Goal: Task Accomplishment & Management: Use online tool/utility

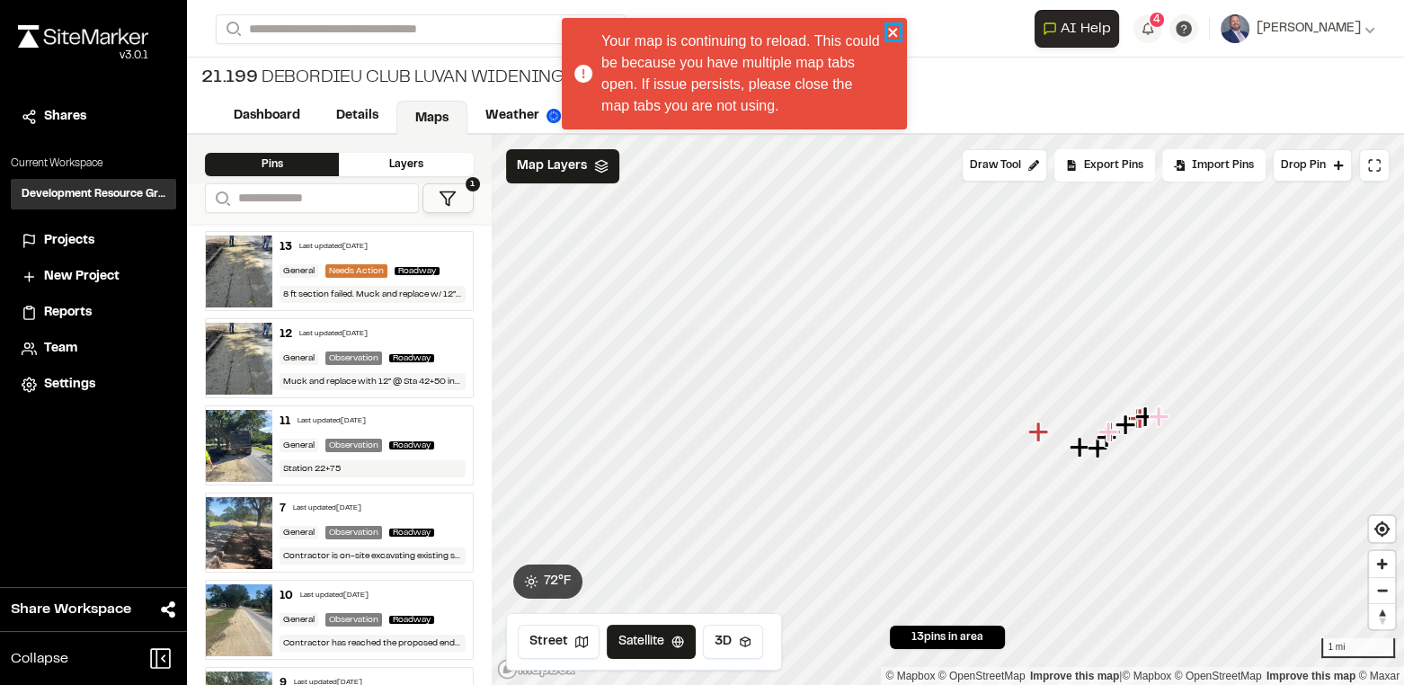
click at [894, 25] on icon "close" at bounding box center [893, 32] width 13 height 14
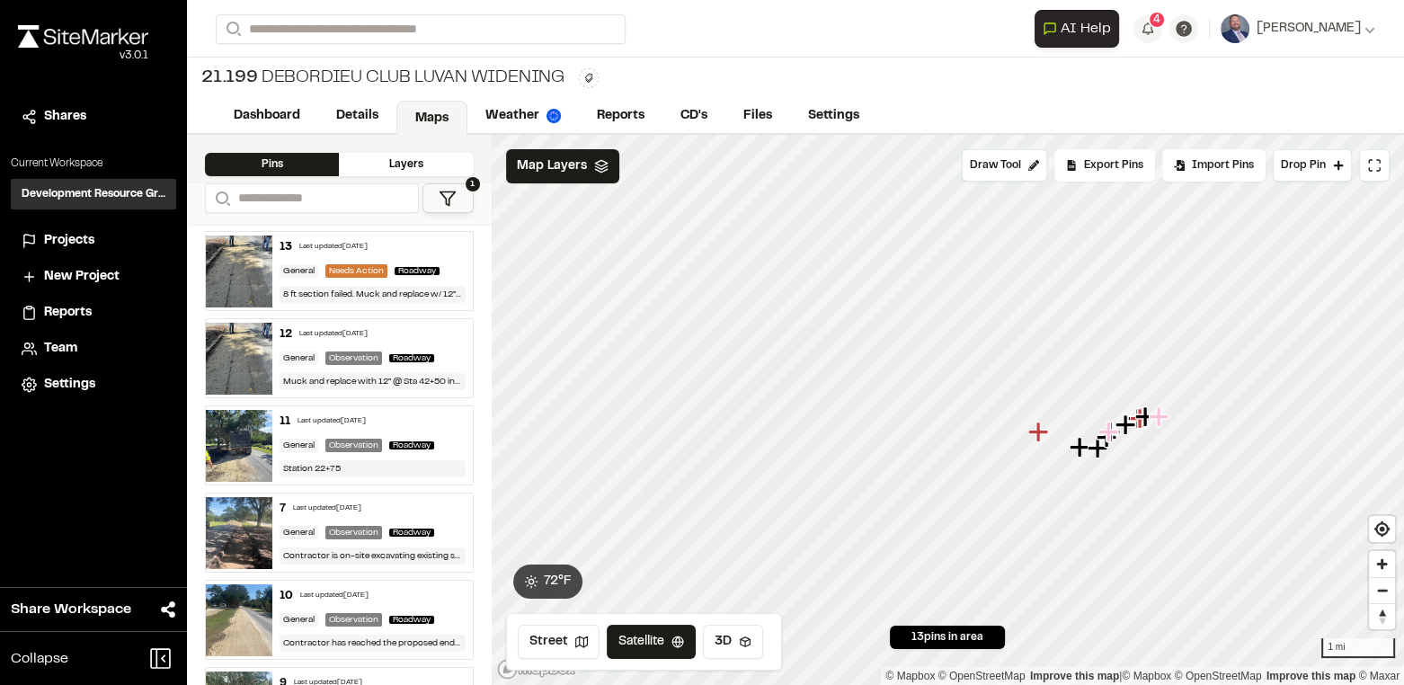
click at [73, 234] on span "Projects" at bounding box center [69, 241] width 50 height 20
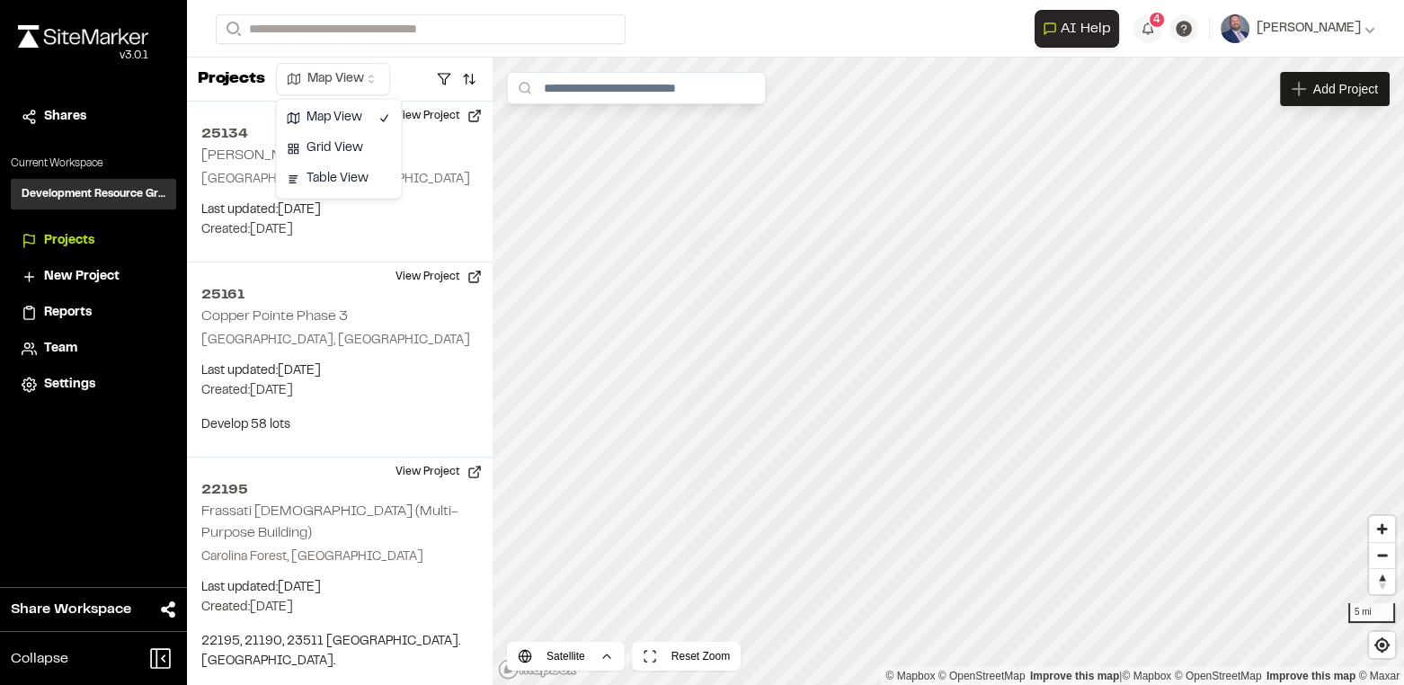
click at [368, 71] on html "Close sidebar v 3.0.1 Shares Current Workspace Development Resource Group DR Pr…" at bounding box center [702, 342] width 1404 height 685
click at [419, 73] on html "Close sidebar v 3.0.1 Shares Current Workspace Development Resource Group DR Pr…" at bounding box center [702, 342] width 1404 height 685
click at [468, 72] on button "button" at bounding box center [469, 79] width 25 height 29
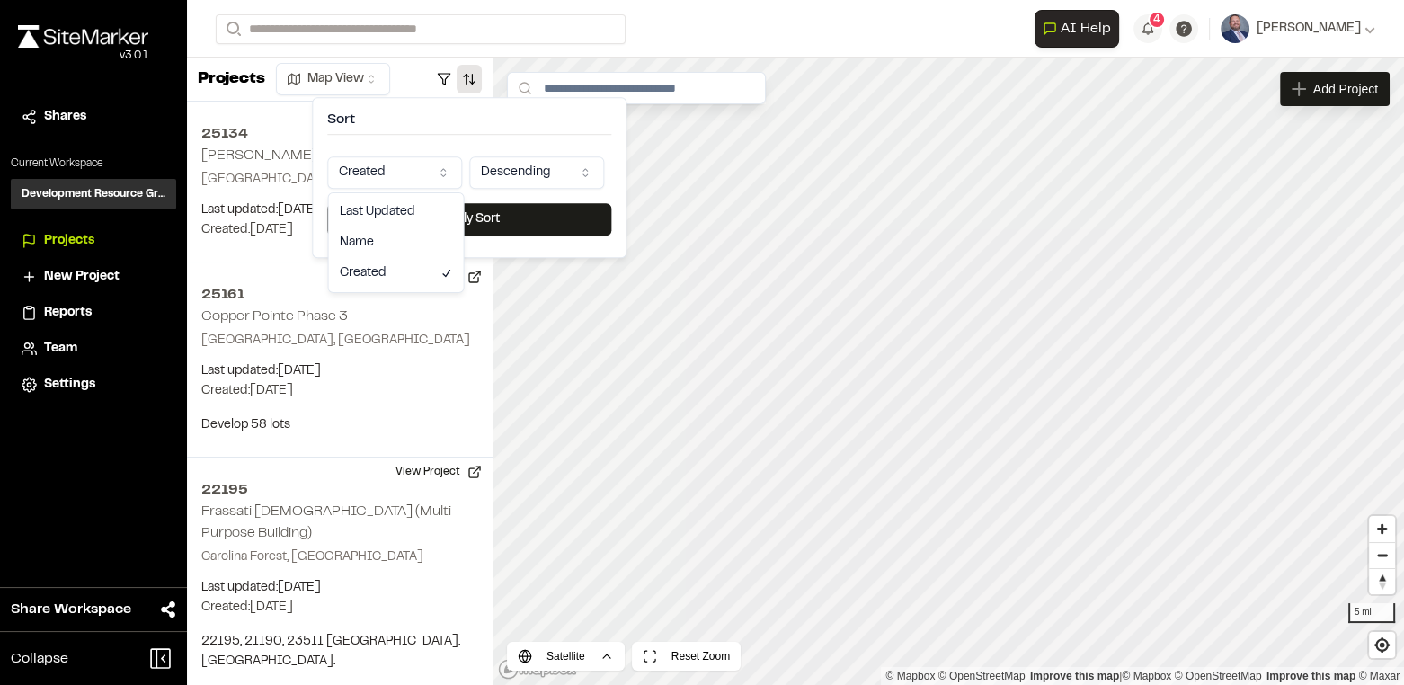
click at [403, 166] on html "Close sidebar v 3.0.1 Shares Current Workspace Development Resource Group DR Pr…" at bounding box center [702, 342] width 1404 height 685
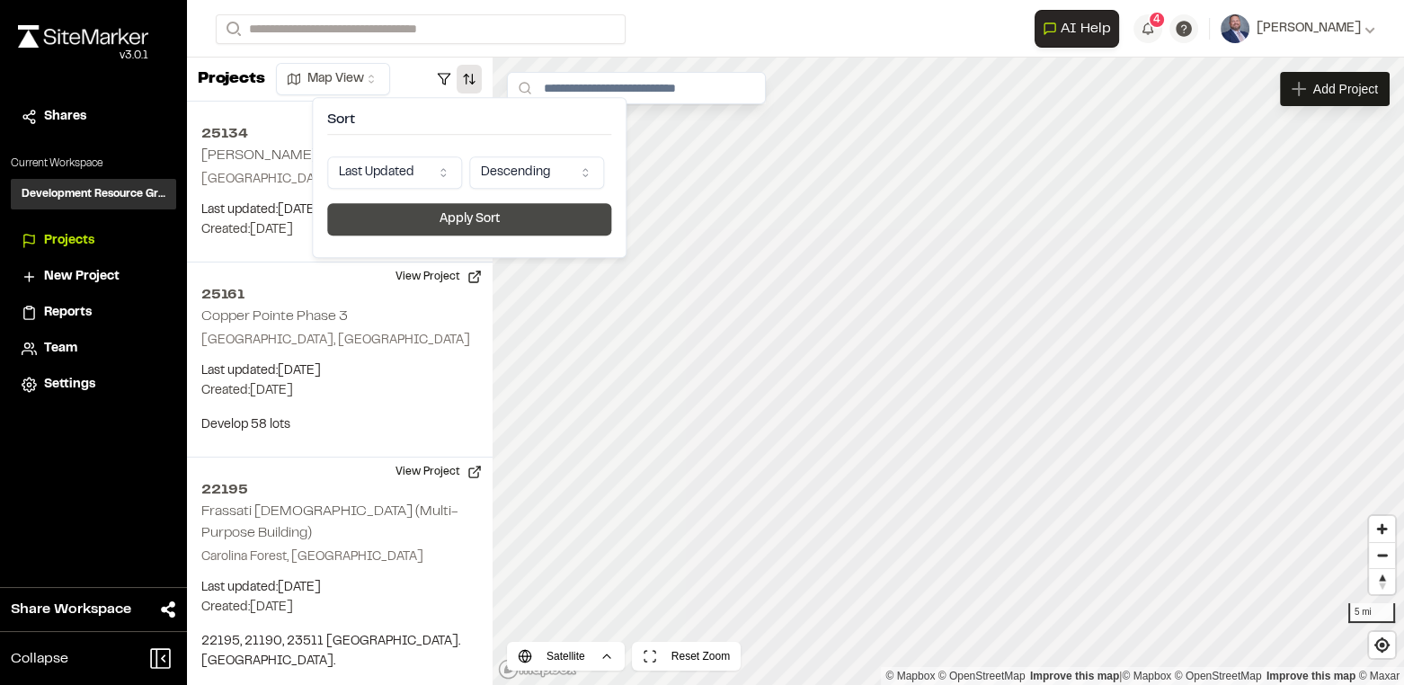
click at [454, 218] on button "Apply Sort" at bounding box center [469, 219] width 284 height 32
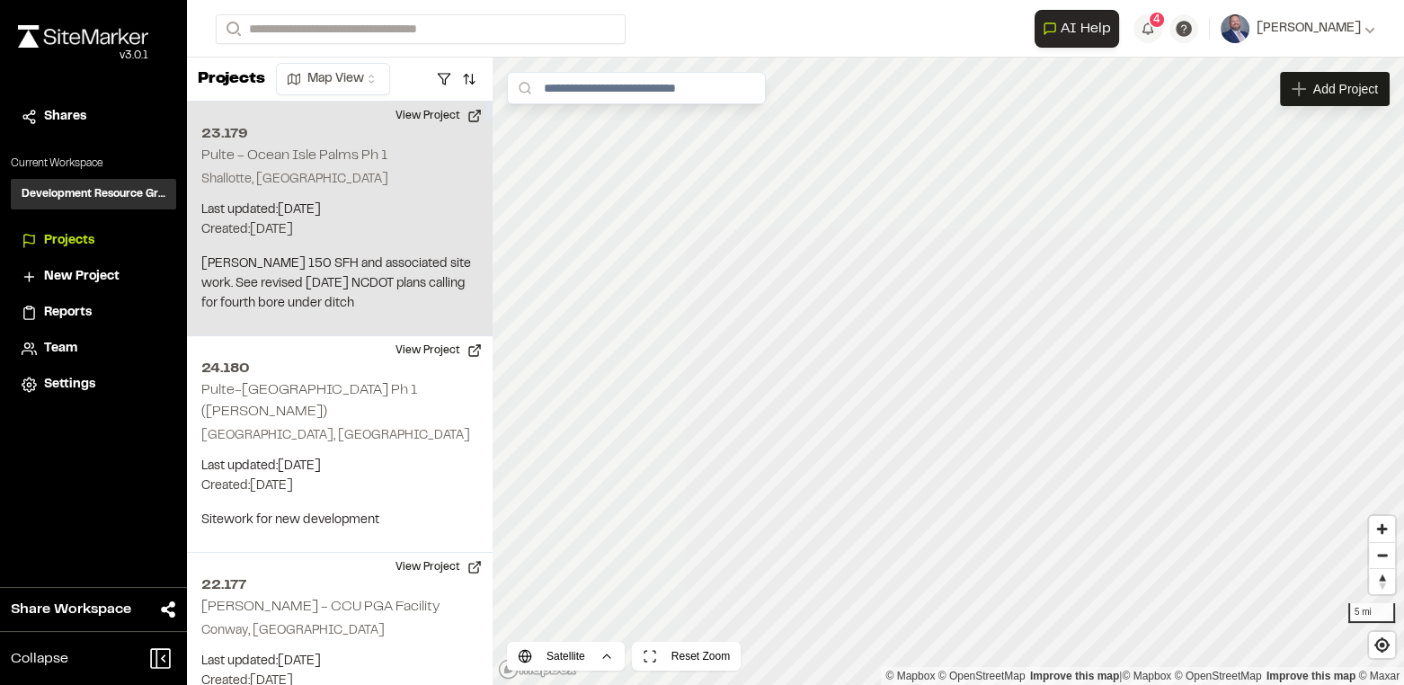
click at [377, 287] on p "Del Webb 150 SFH and associated site work. See revised 6/7/2025 NCDOT plans cal…" at bounding box center [339, 283] width 277 height 59
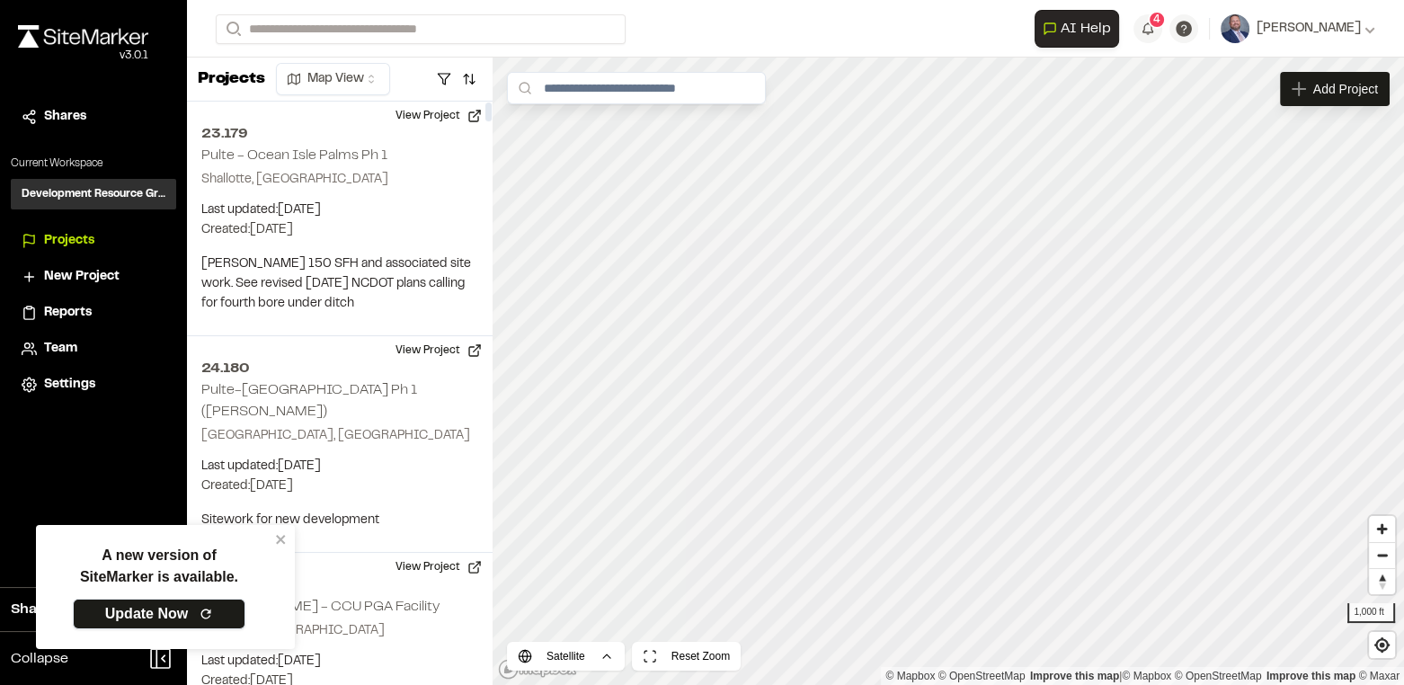
click at [186, 611] on link "Update Now" at bounding box center [159, 613] width 173 height 31
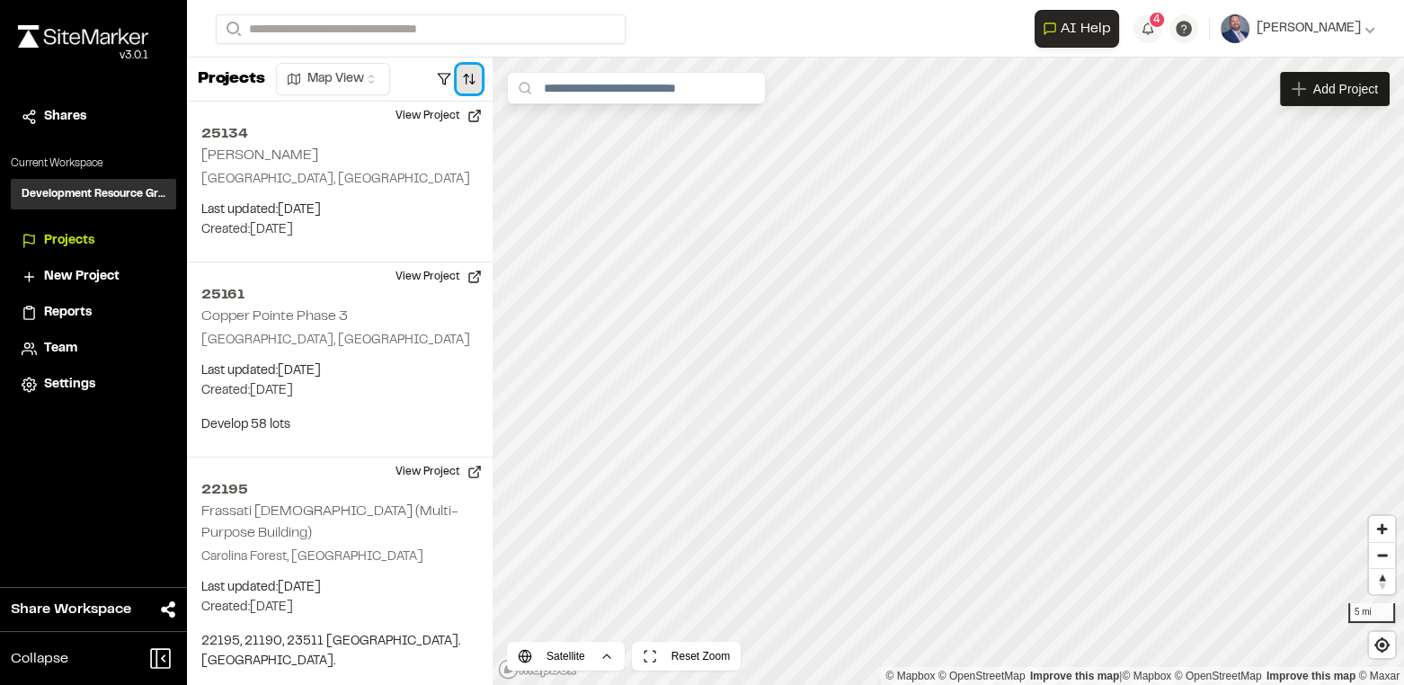
click at [467, 74] on button "button" at bounding box center [469, 79] width 25 height 29
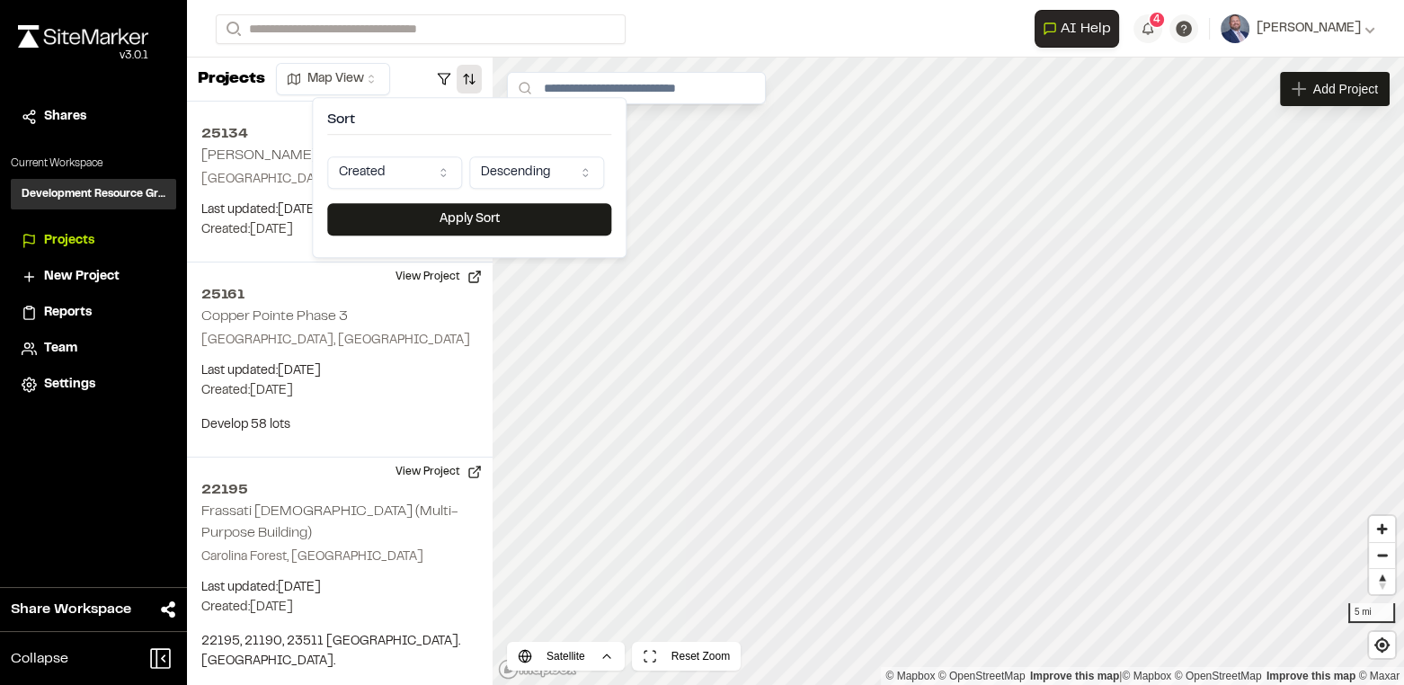
click at [386, 174] on html "Close sidebar v 3.0.1 Shares Current Workspace Development Resource Group DR Pr…" at bounding box center [702, 342] width 1404 height 685
click at [444, 215] on button "Apply Sort" at bounding box center [469, 219] width 284 height 32
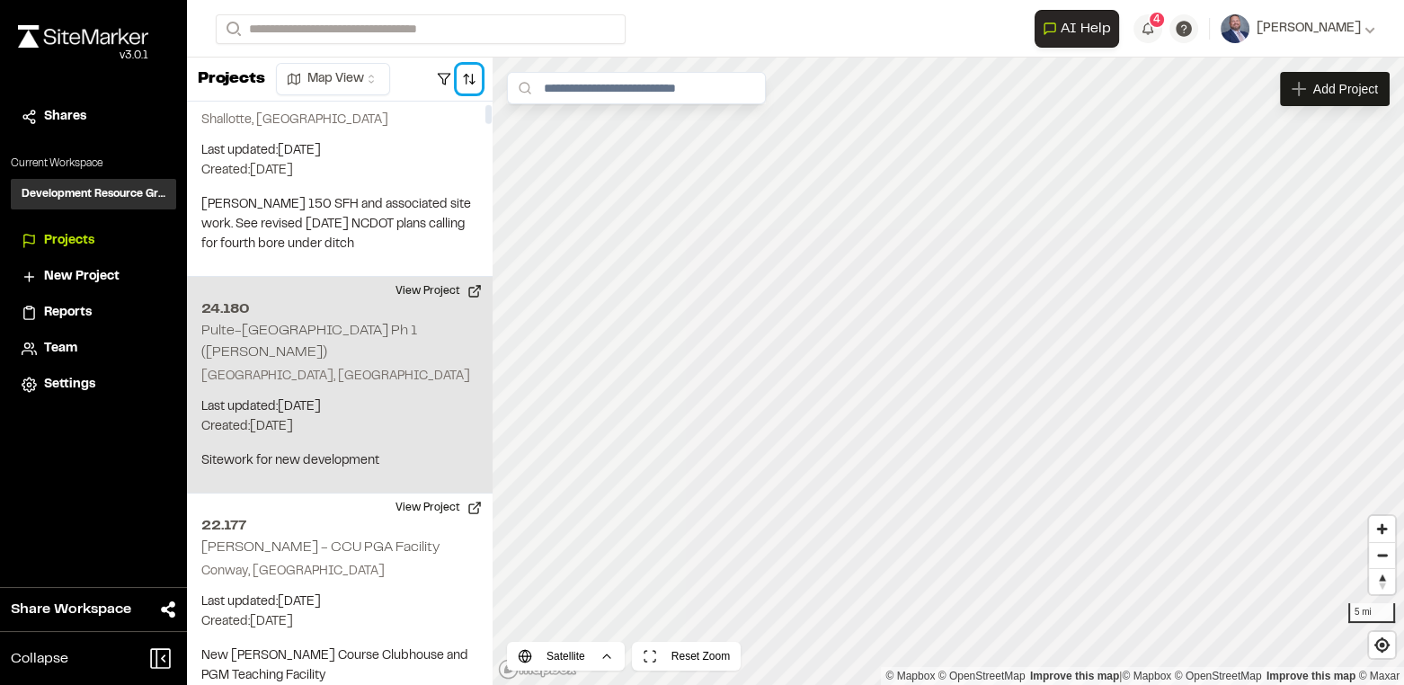
scroll to position [81, 0]
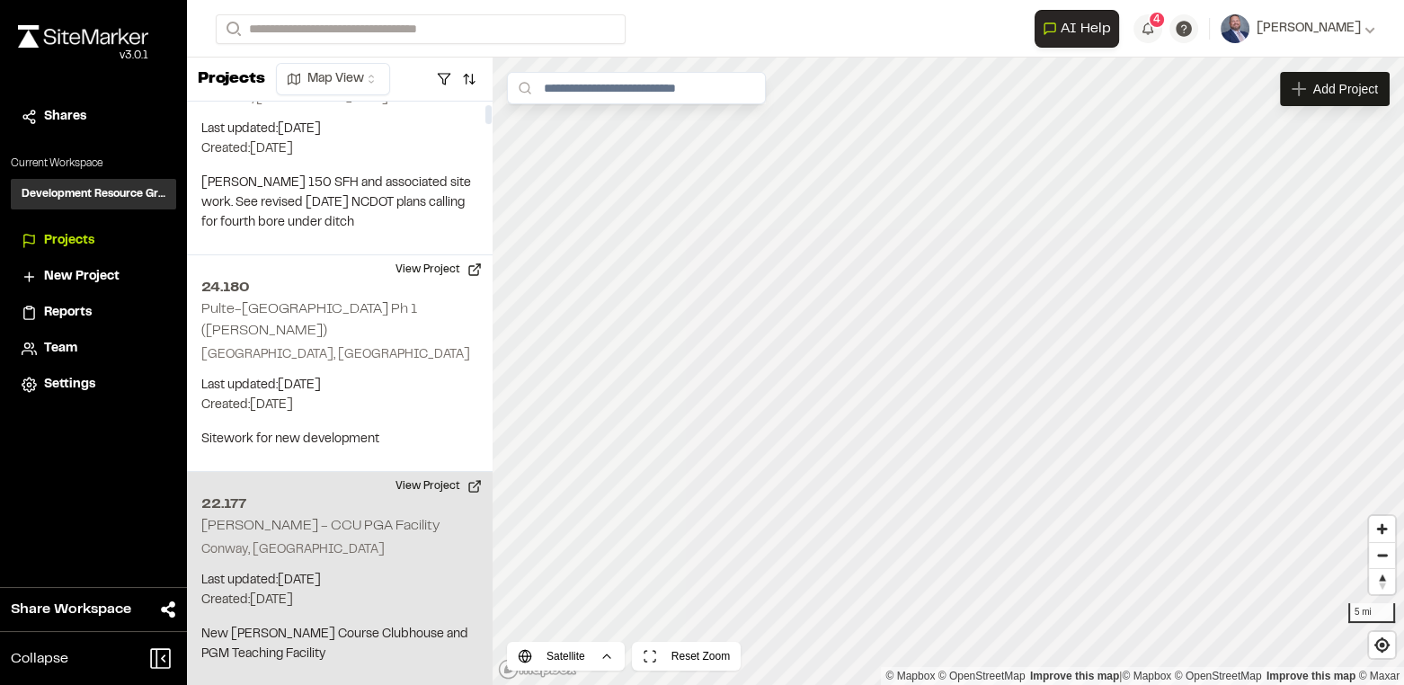
click at [379, 511] on div "22.177 Quackenbush - CCU PGA Facility Conway, SC Last updated: Oct 9, 2025 Budg…" at bounding box center [340, 579] width 306 height 215
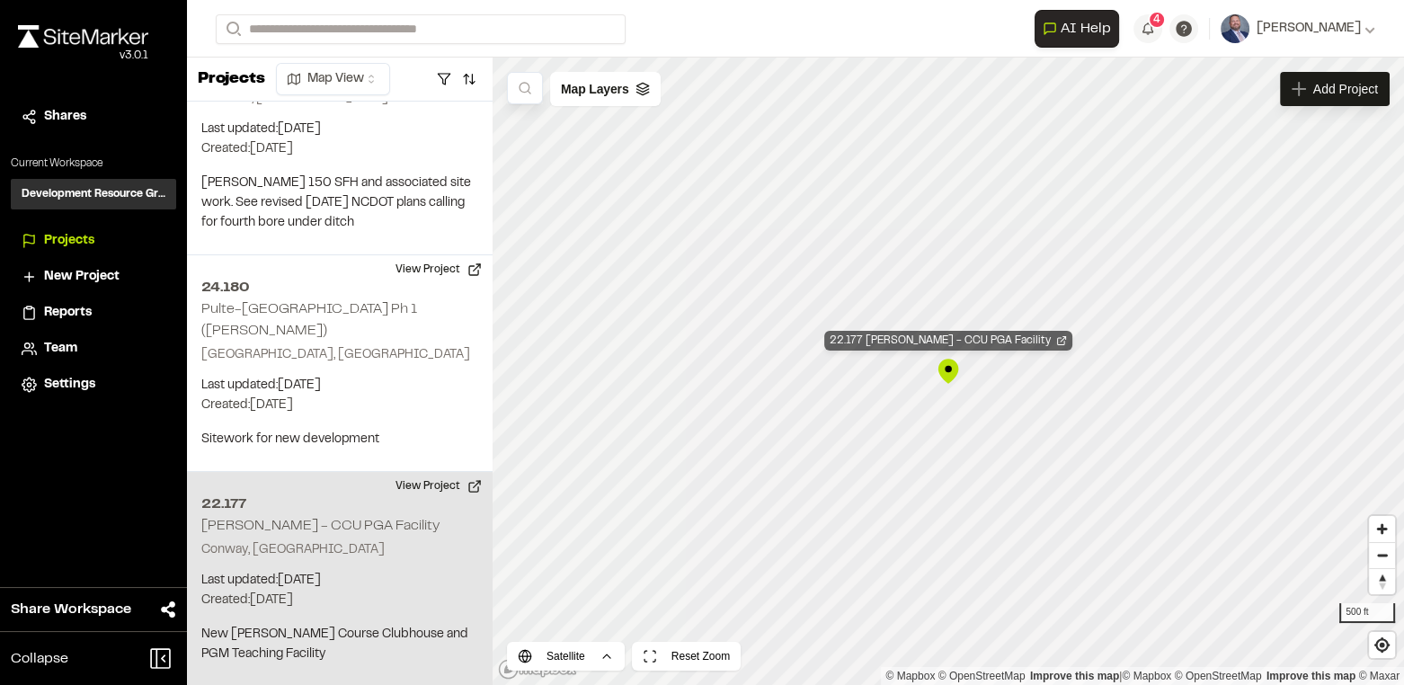
click at [954, 340] on div "22.177 Quackenbush - CCU PGA Facility" at bounding box center [948, 341] width 248 height 20
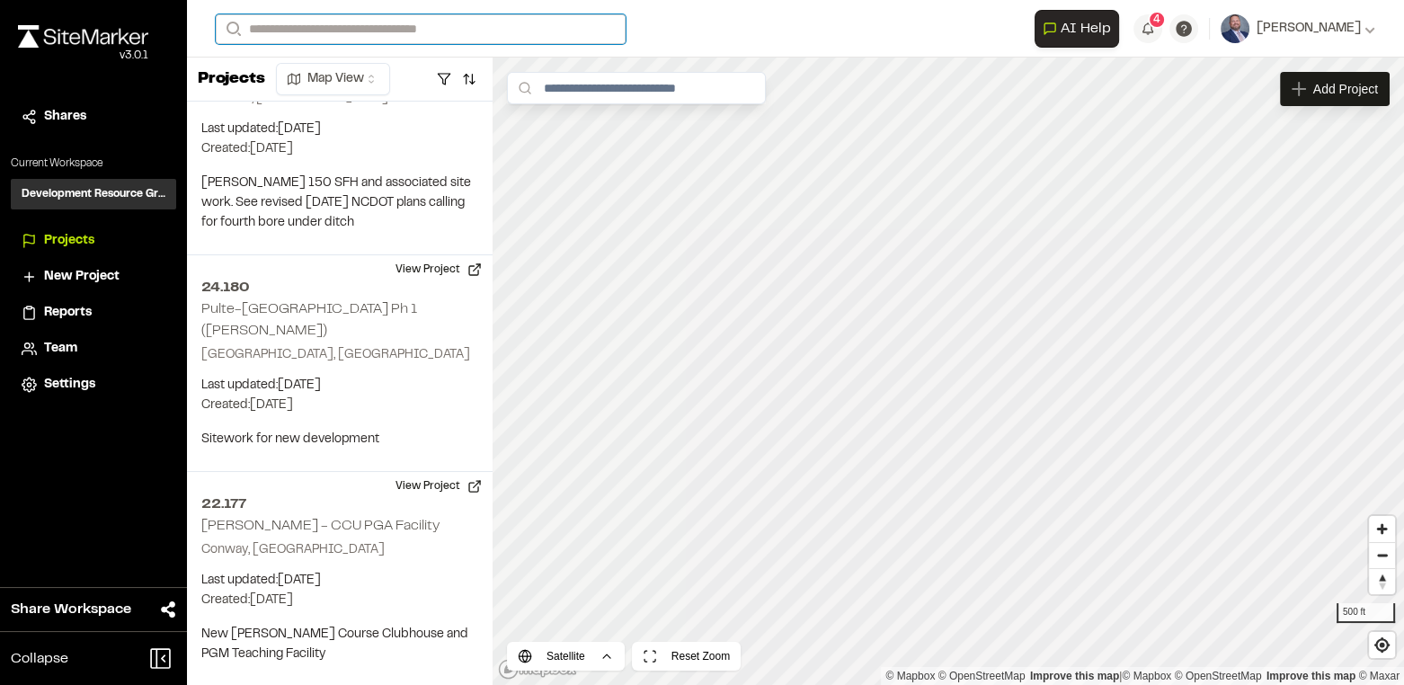
click at [326, 29] on input "Search" at bounding box center [421, 29] width 410 height 30
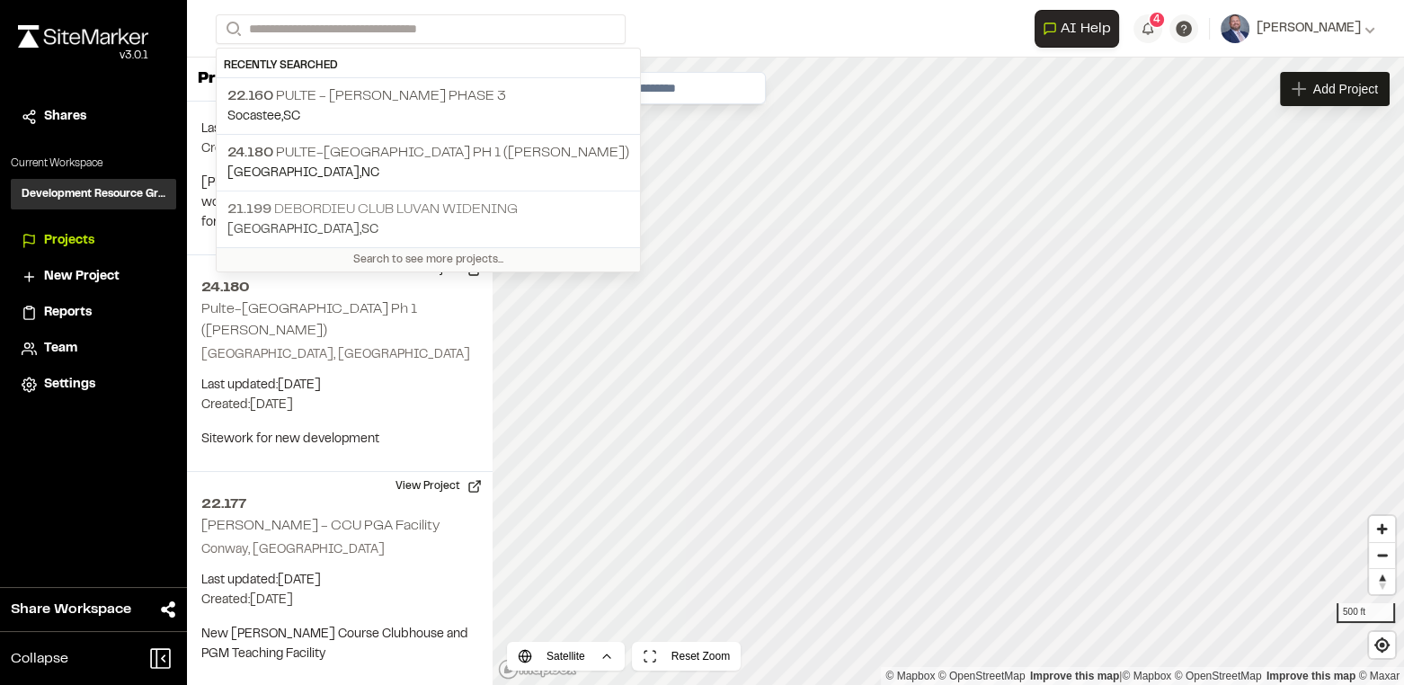
click at [334, 208] on p "21.199 DeBordieu Club Luvan Widening" at bounding box center [428, 210] width 402 height 22
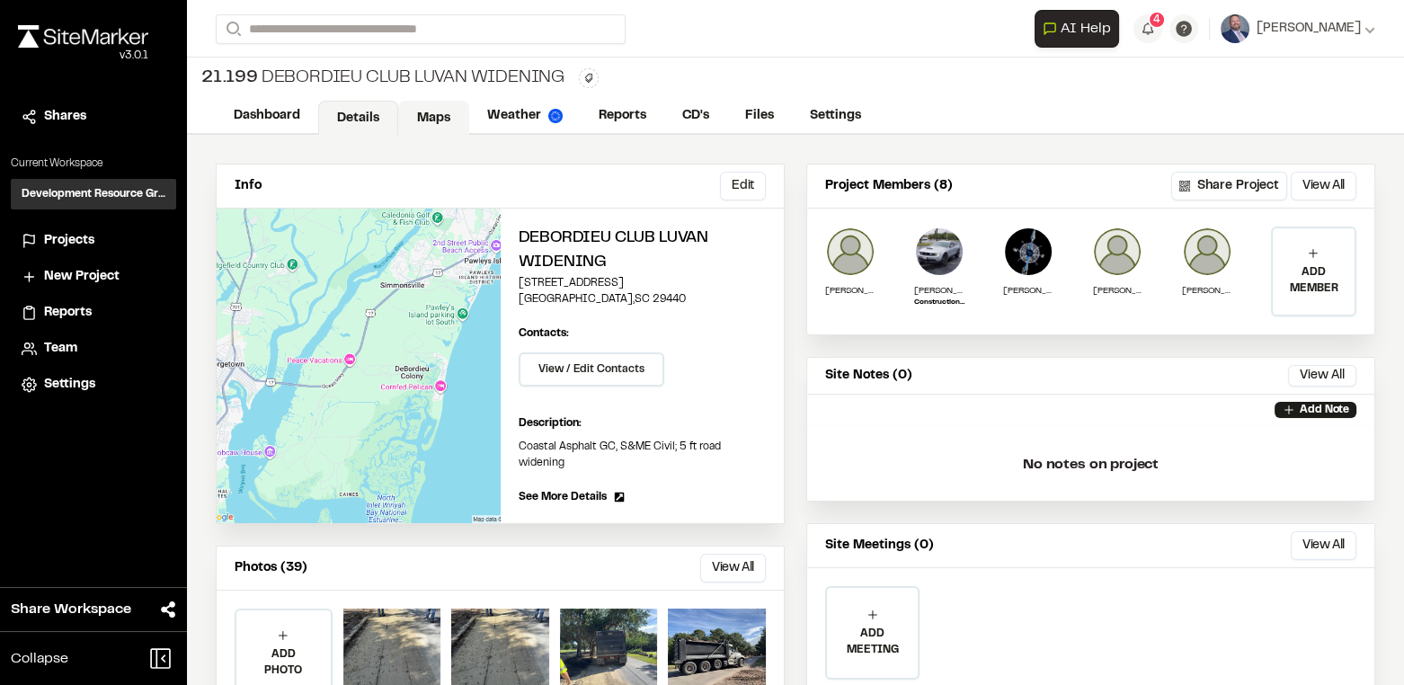
click at [439, 106] on link "Maps" at bounding box center [433, 118] width 71 height 34
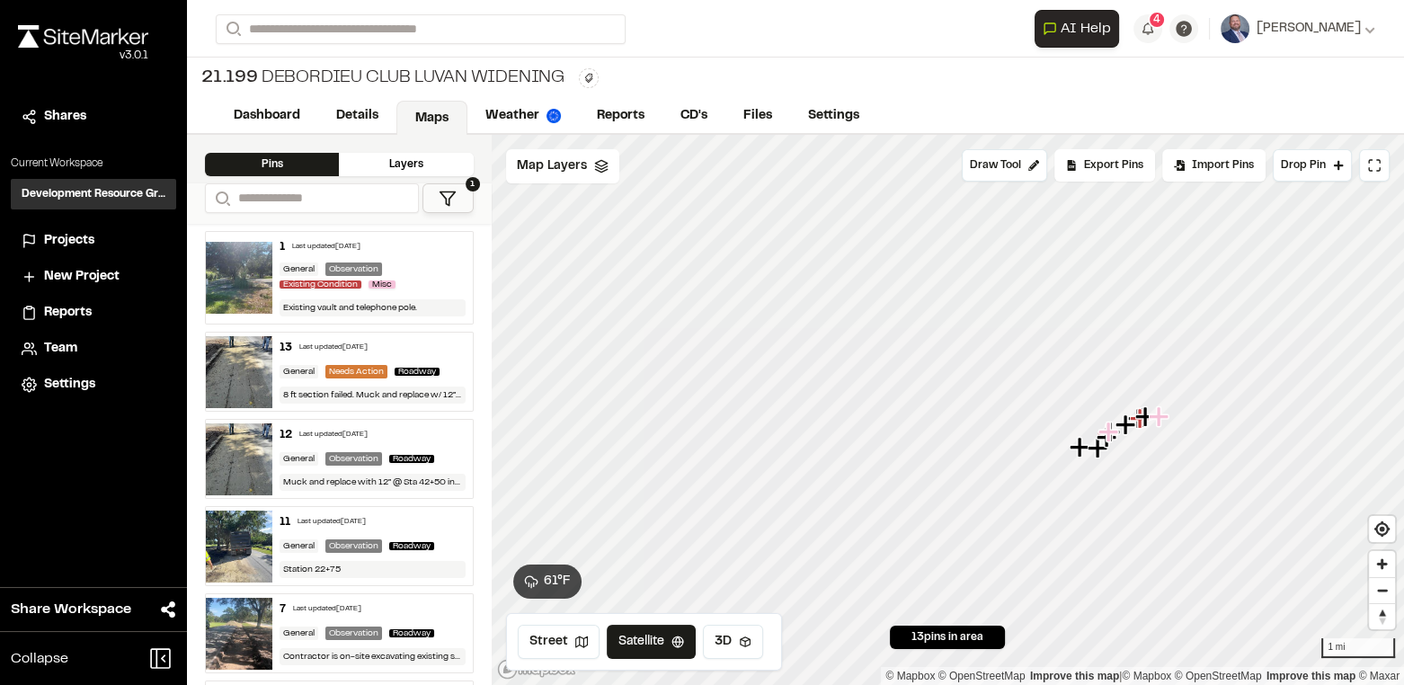
click at [430, 159] on div "Layers" at bounding box center [406, 164] width 134 height 23
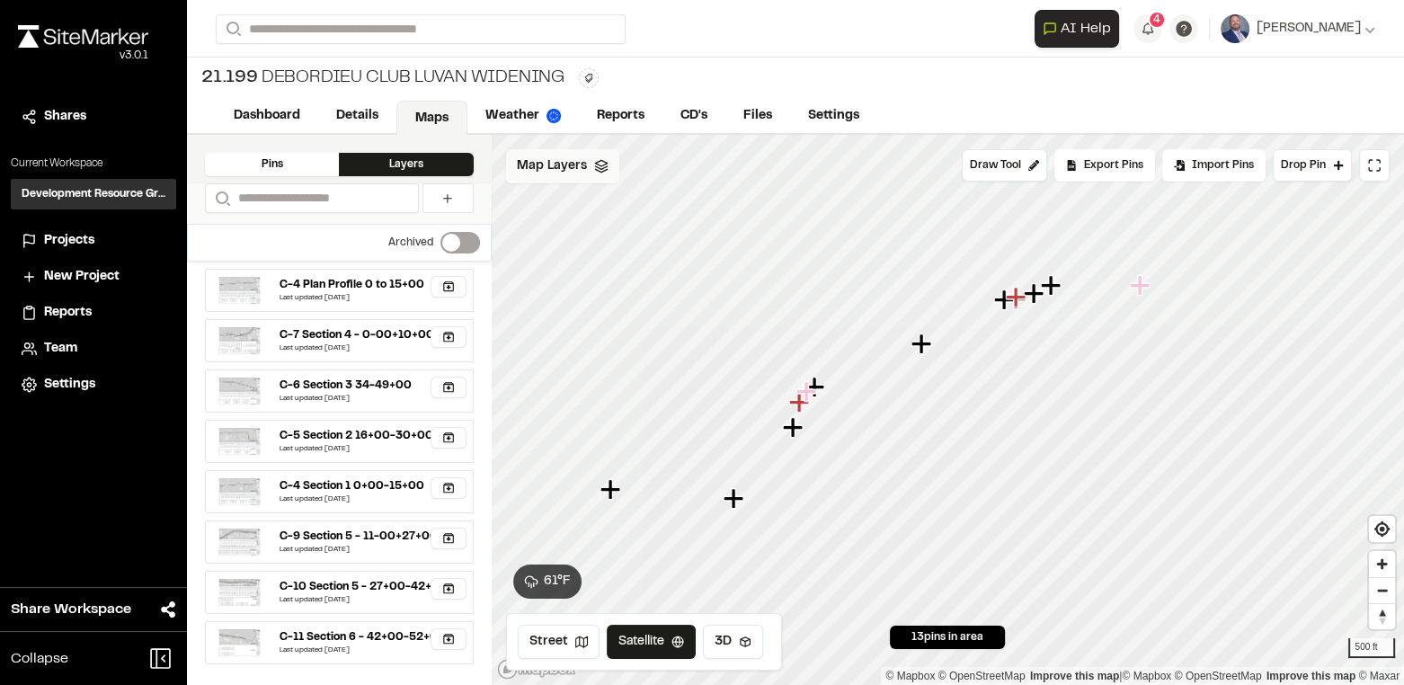
click at [602, 173] on div "Map Layers" at bounding box center [562, 166] width 113 height 34
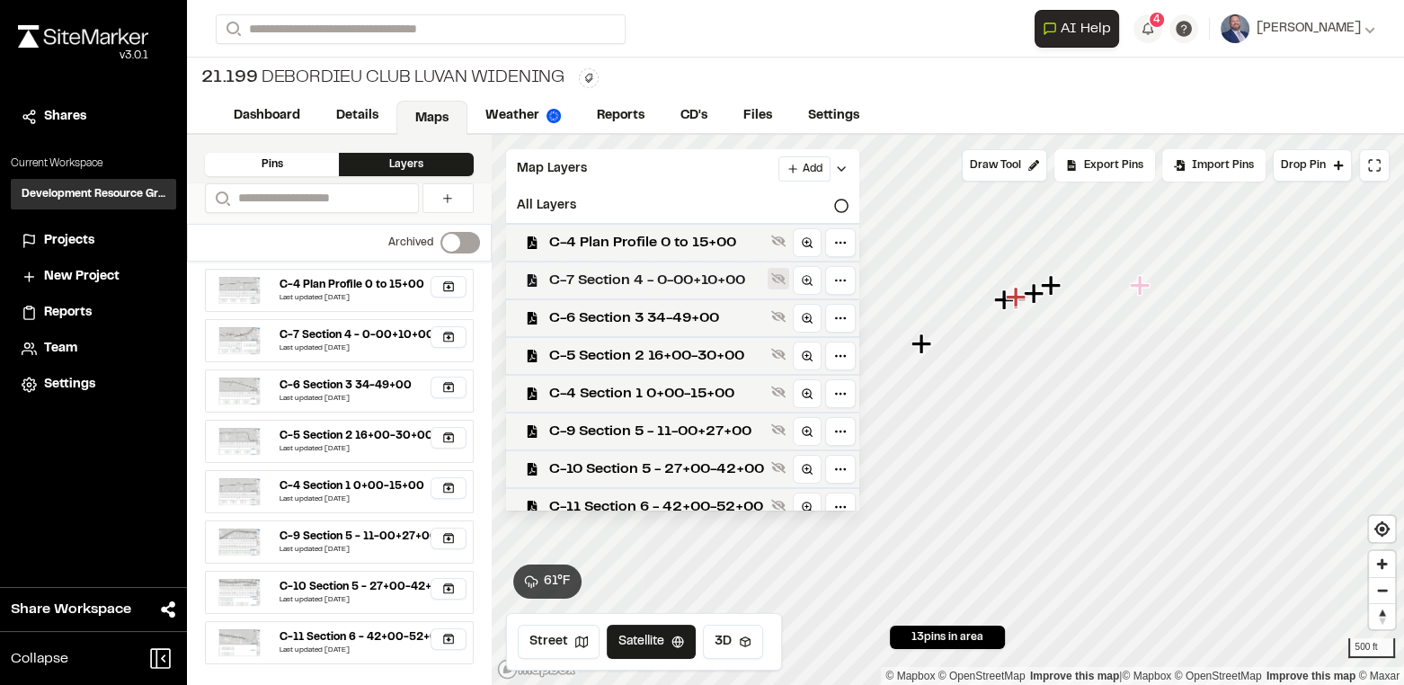
click at [785, 279] on icon at bounding box center [778, 278] width 14 height 14
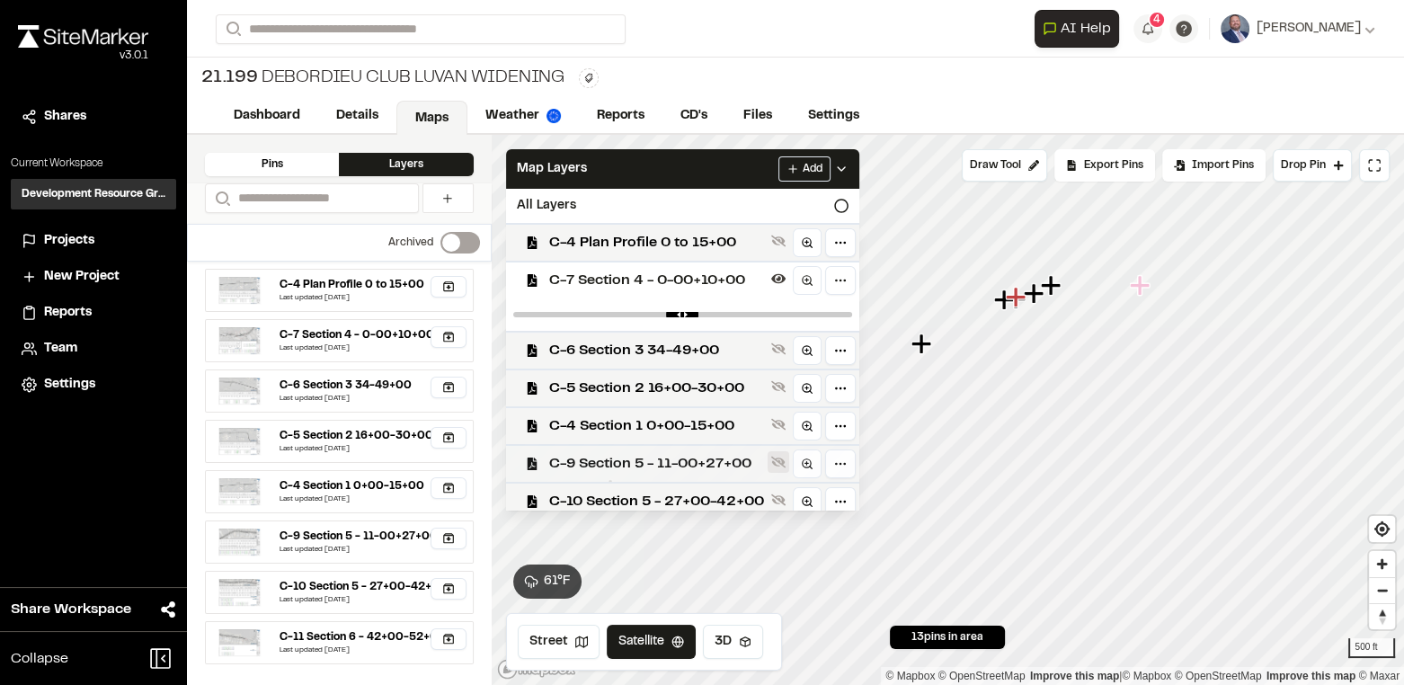
click at [782, 463] on icon at bounding box center [778, 463] width 14 height 12
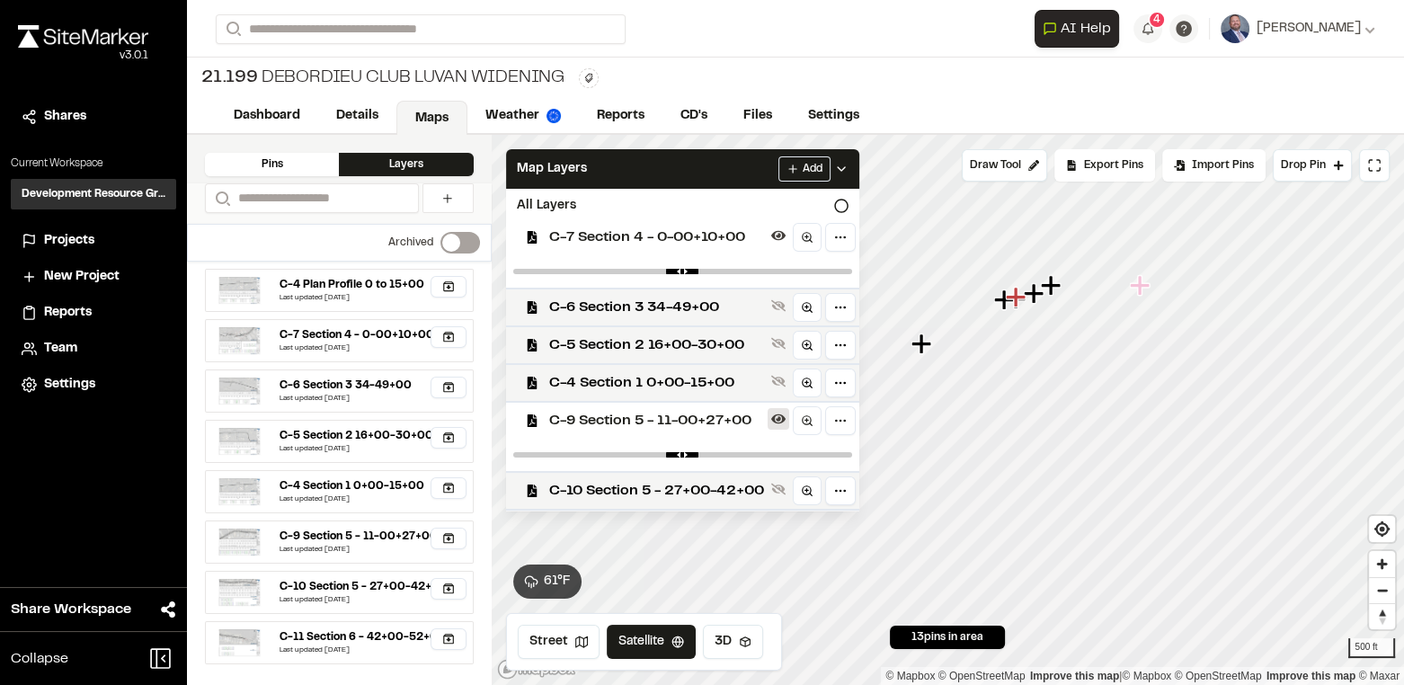
scroll to position [81, 0]
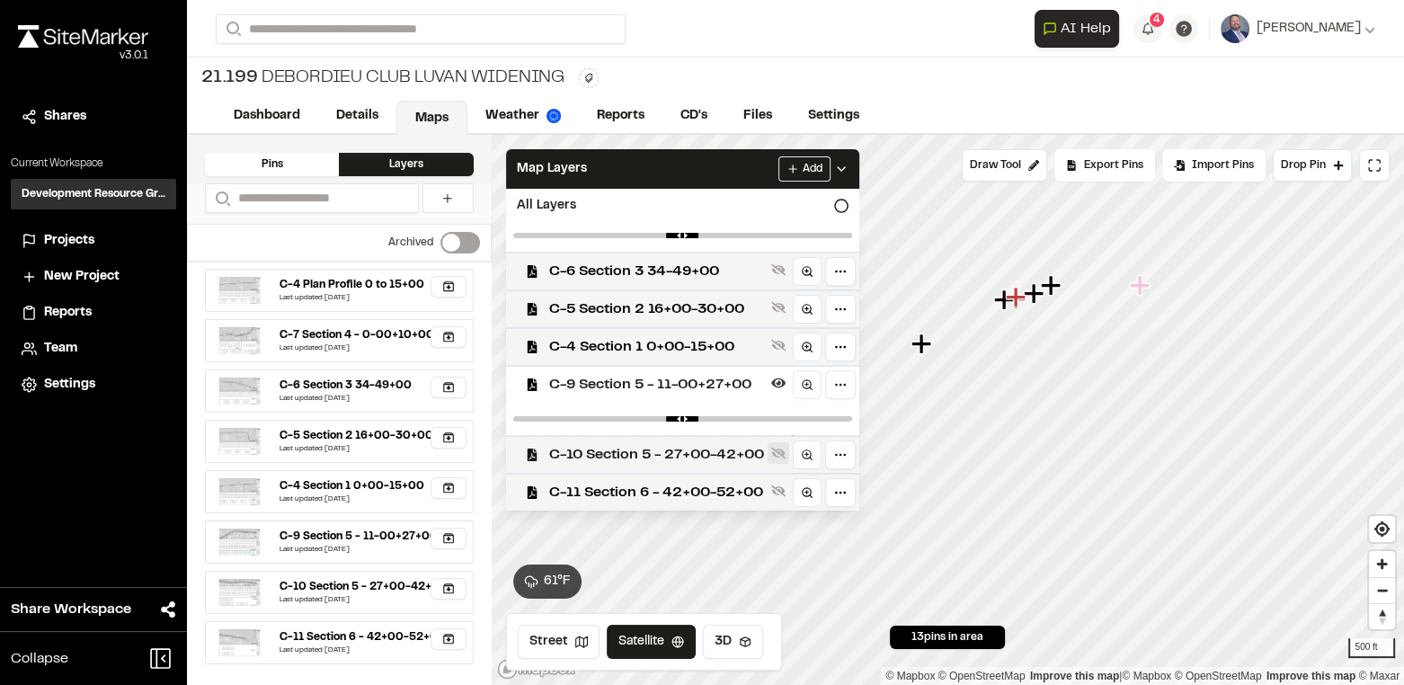
click at [780, 451] on icon at bounding box center [778, 453] width 14 height 14
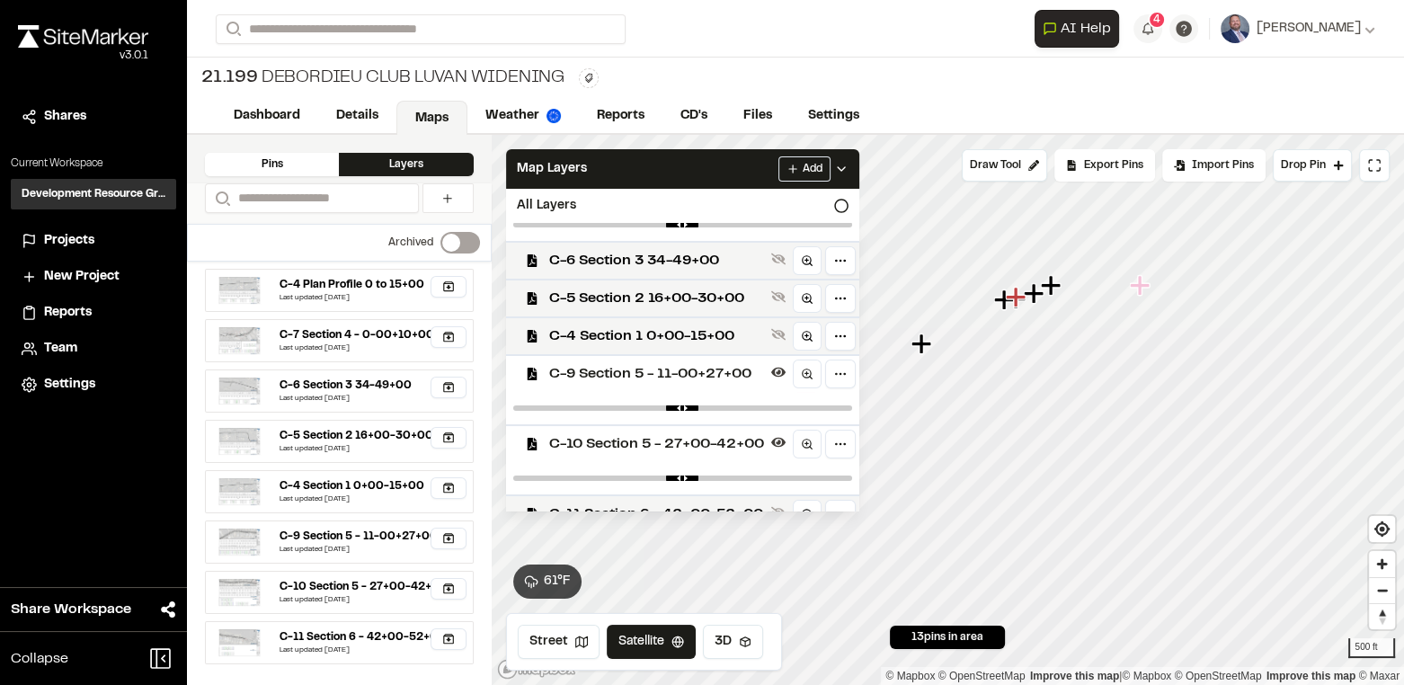
scroll to position [113, 0]
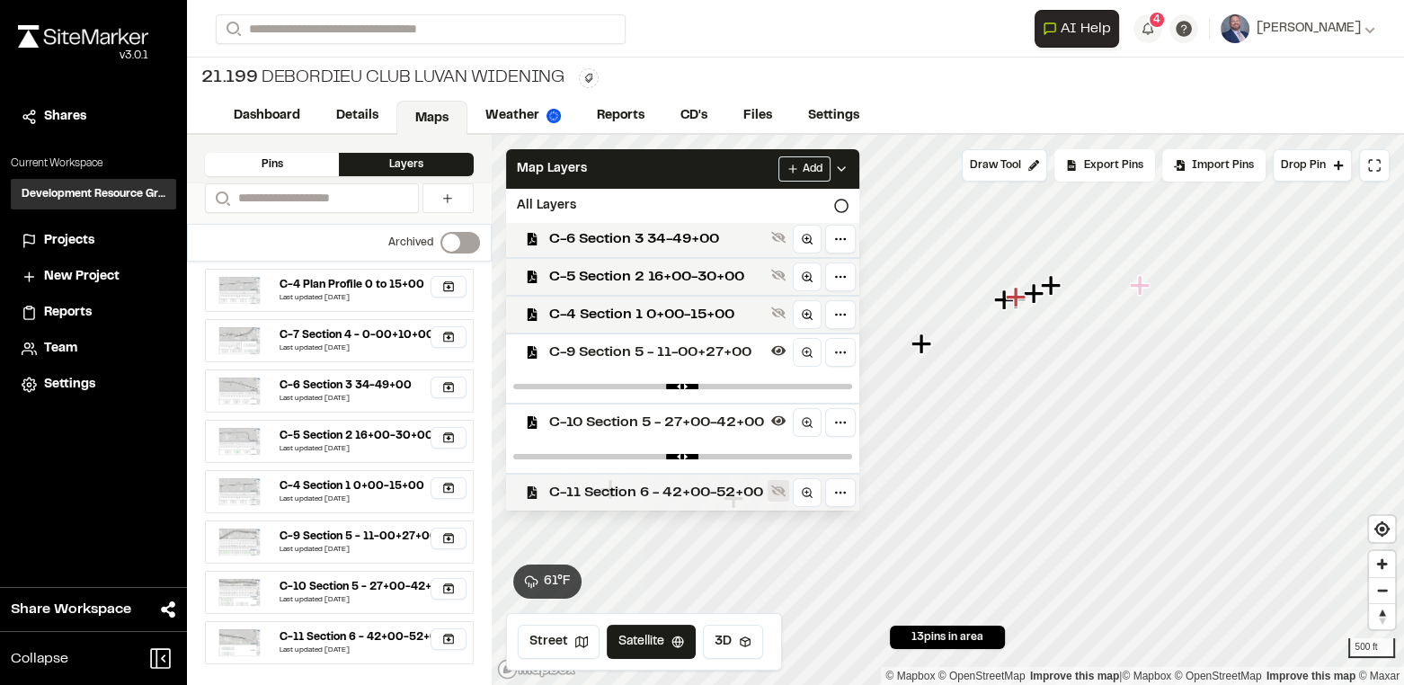
click at [783, 485] on icon at bounding box center [778, 491] width 14 height 12
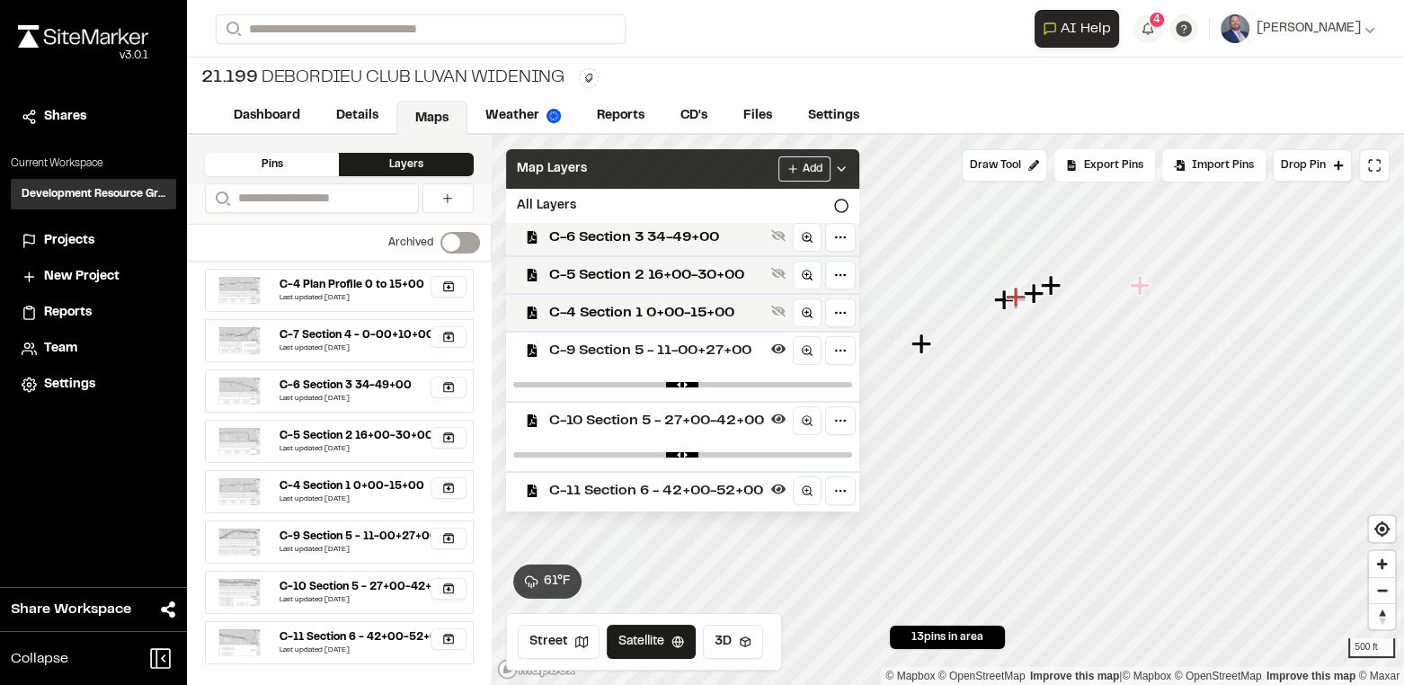
click at [848, 165] on icon at bounding box center [841, 169] width 14 height 14
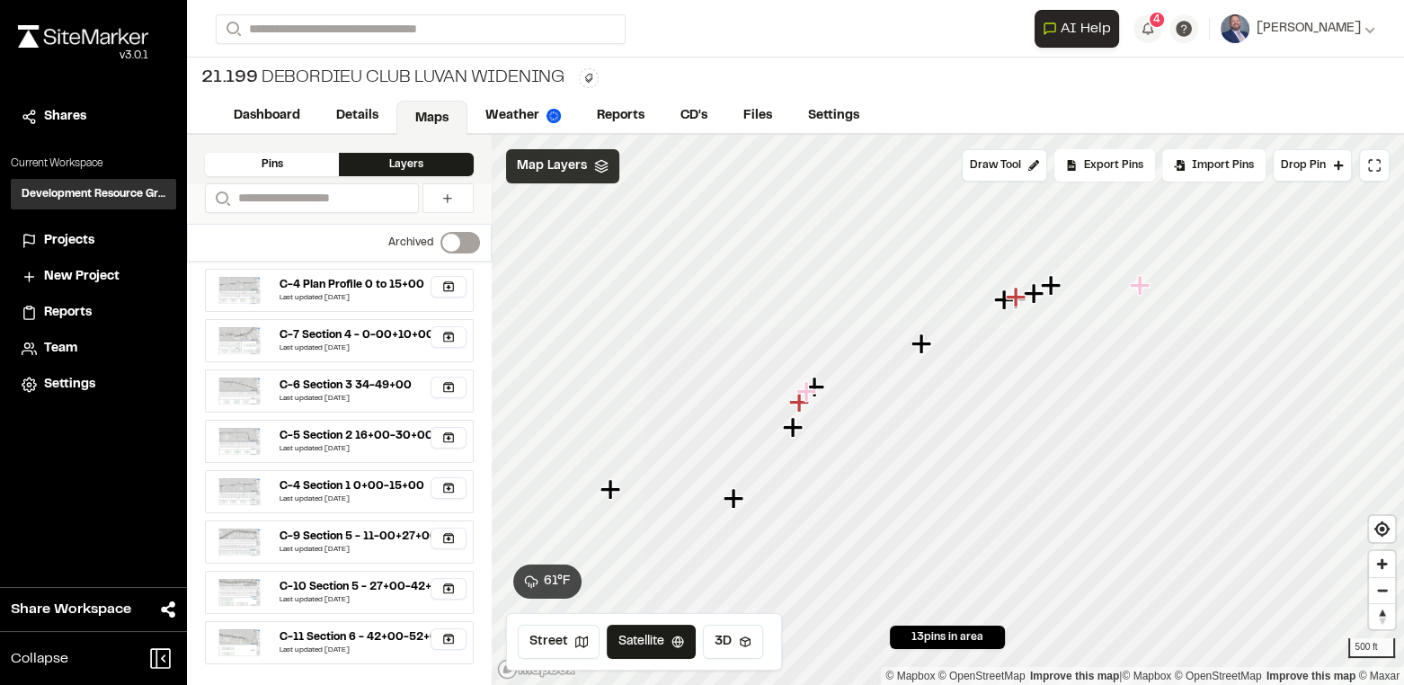
scroll to position [0, 0]
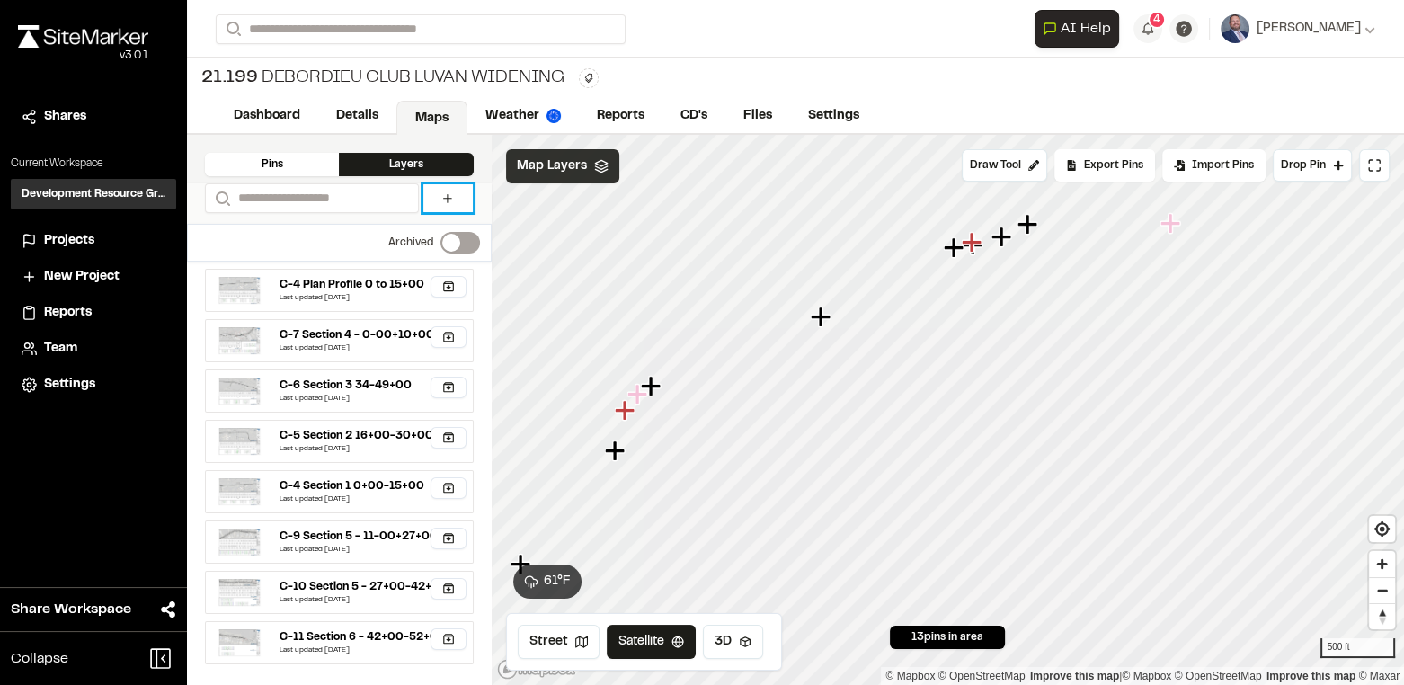
click at [432, 199] on link at bounding box center [447, 198] width 49 height 28
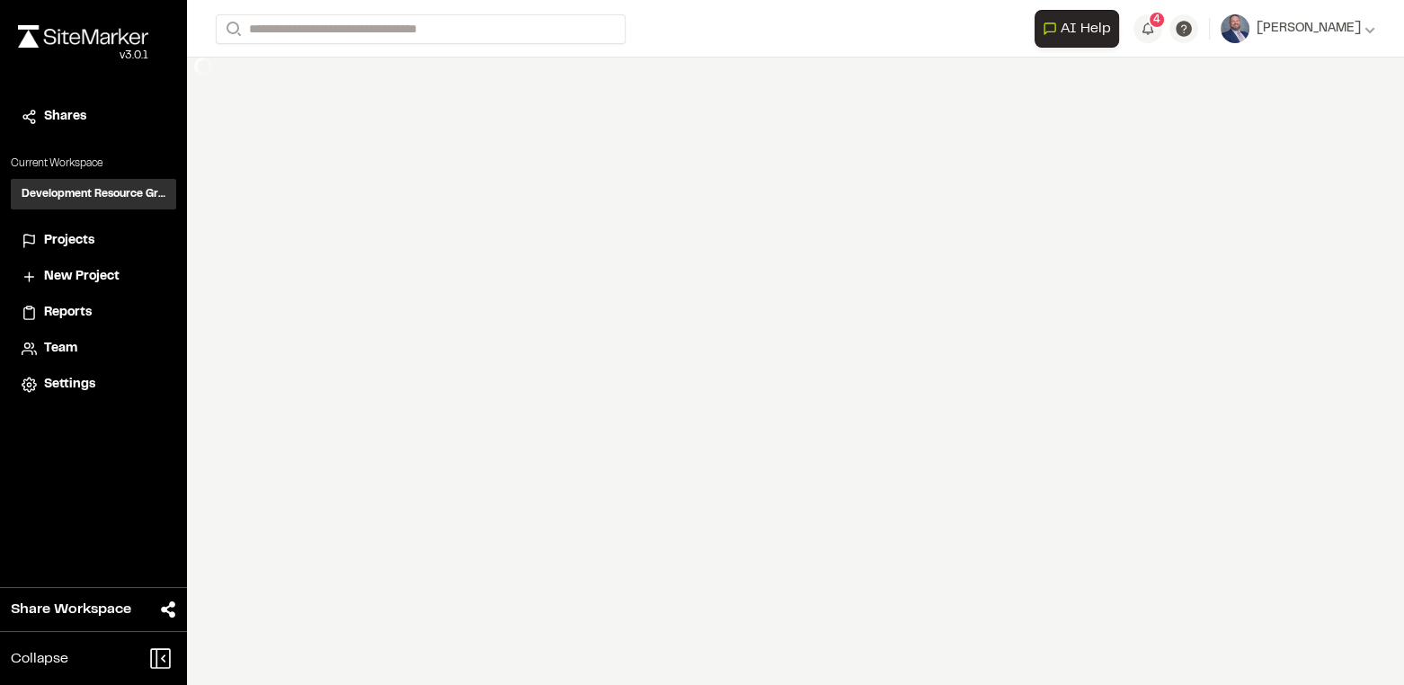
select select "****"
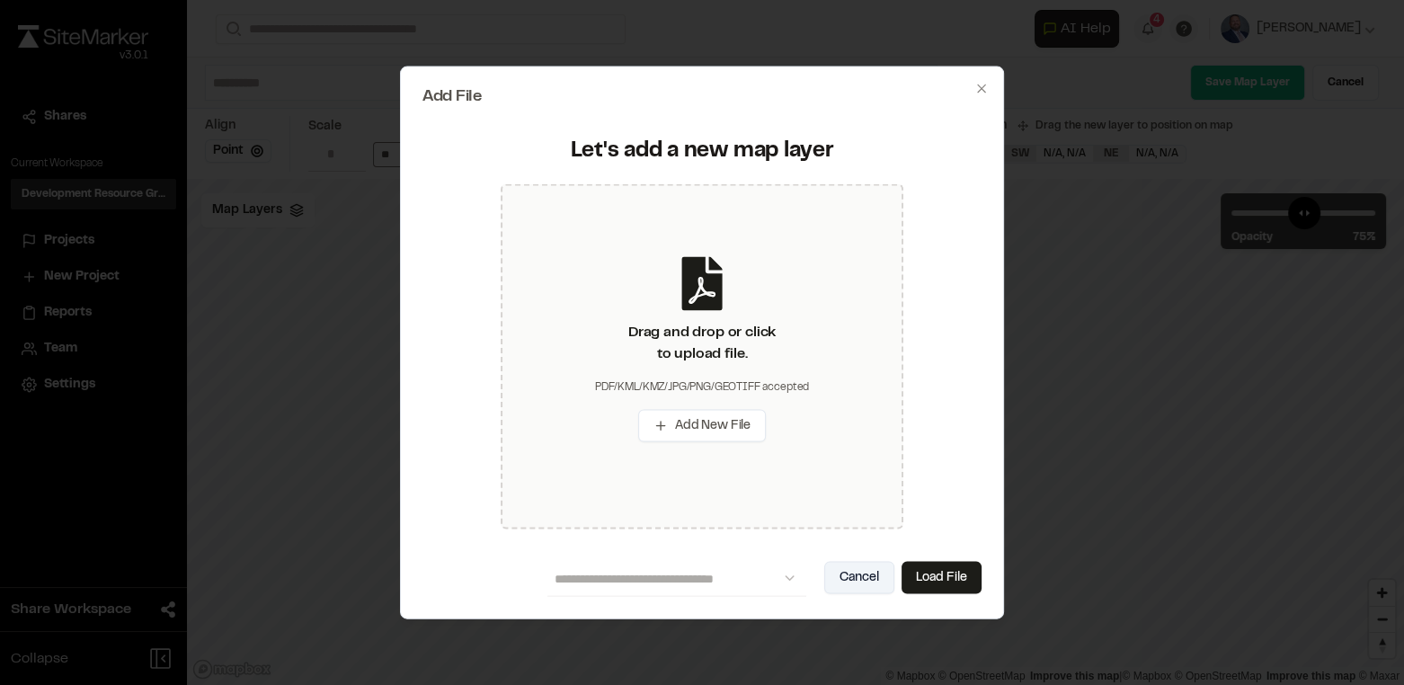
click at [874, 584] on button "Cancel" at bounding box center [859, 577] width 70 height 32
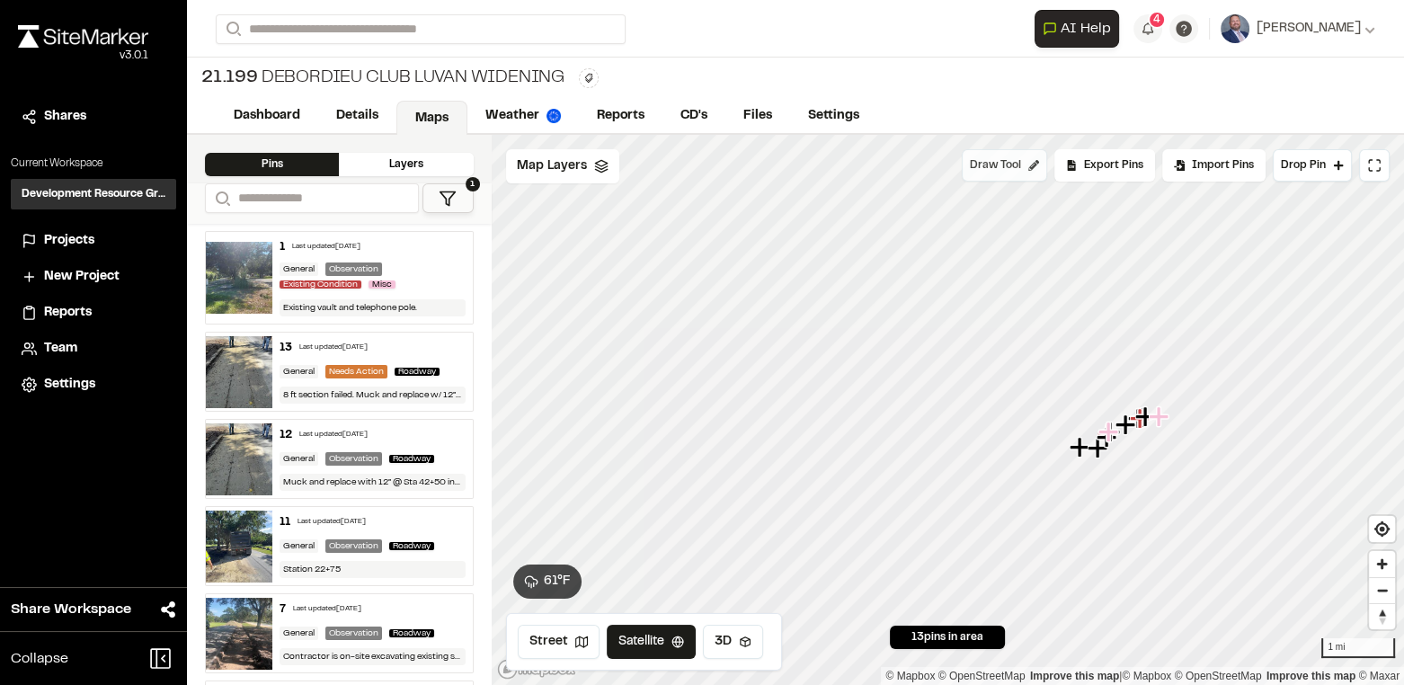
click at [1017, 164] on span "Draw Tool" at bounding box center [995, 165] width 51 height 16
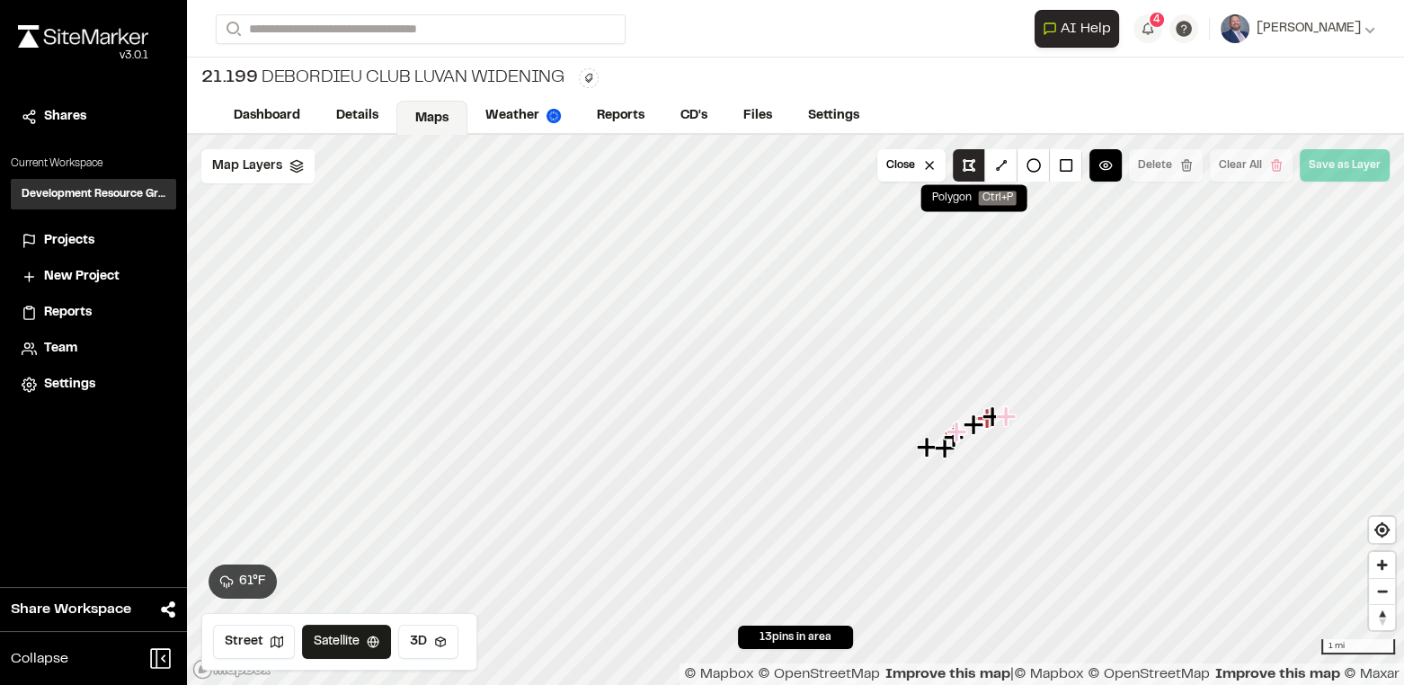
click at [974, 156] on button at bounding box center [969, 165] width 32 height 32
click at [289, 164] on icon at bounding box center [296, 166] width 14 height 14
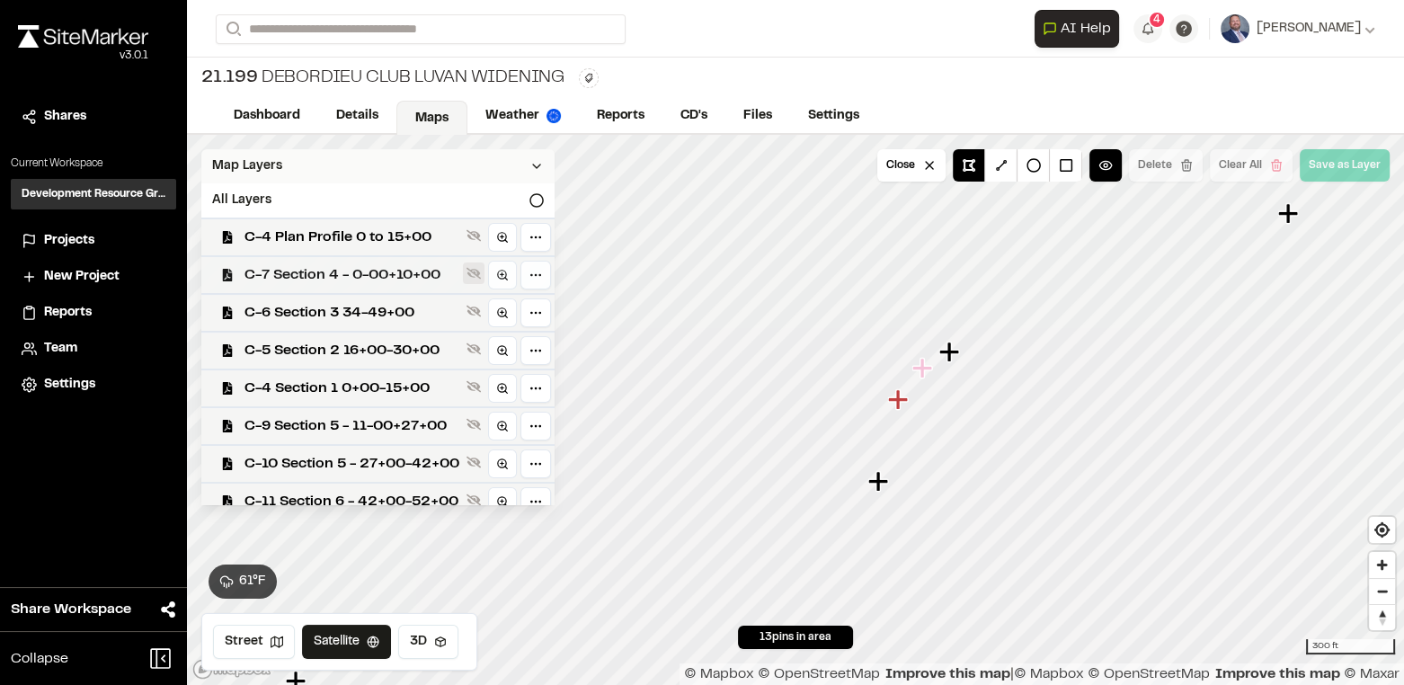
click at [484, 273] on button at bounding box center [474, 273] width 22 height 22
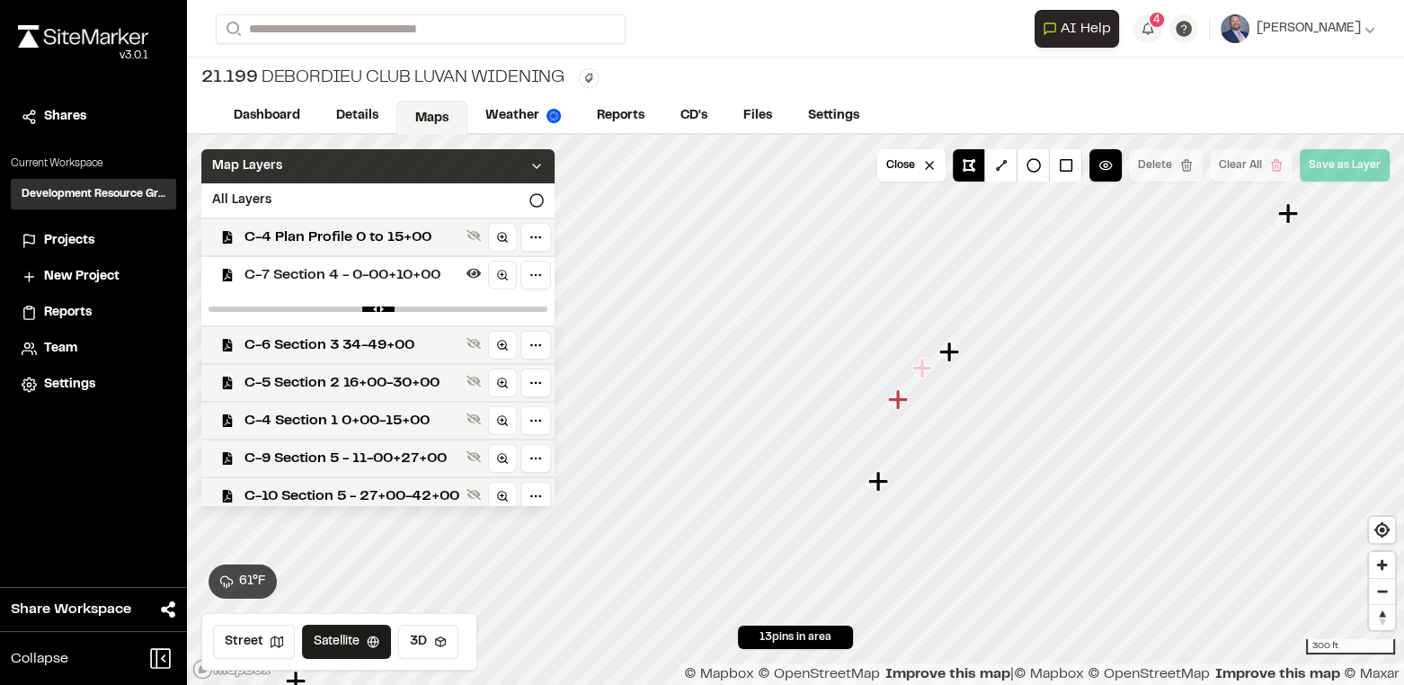
click at [544, 165] on icon at bounding box center [536, 166] width 14 height 14
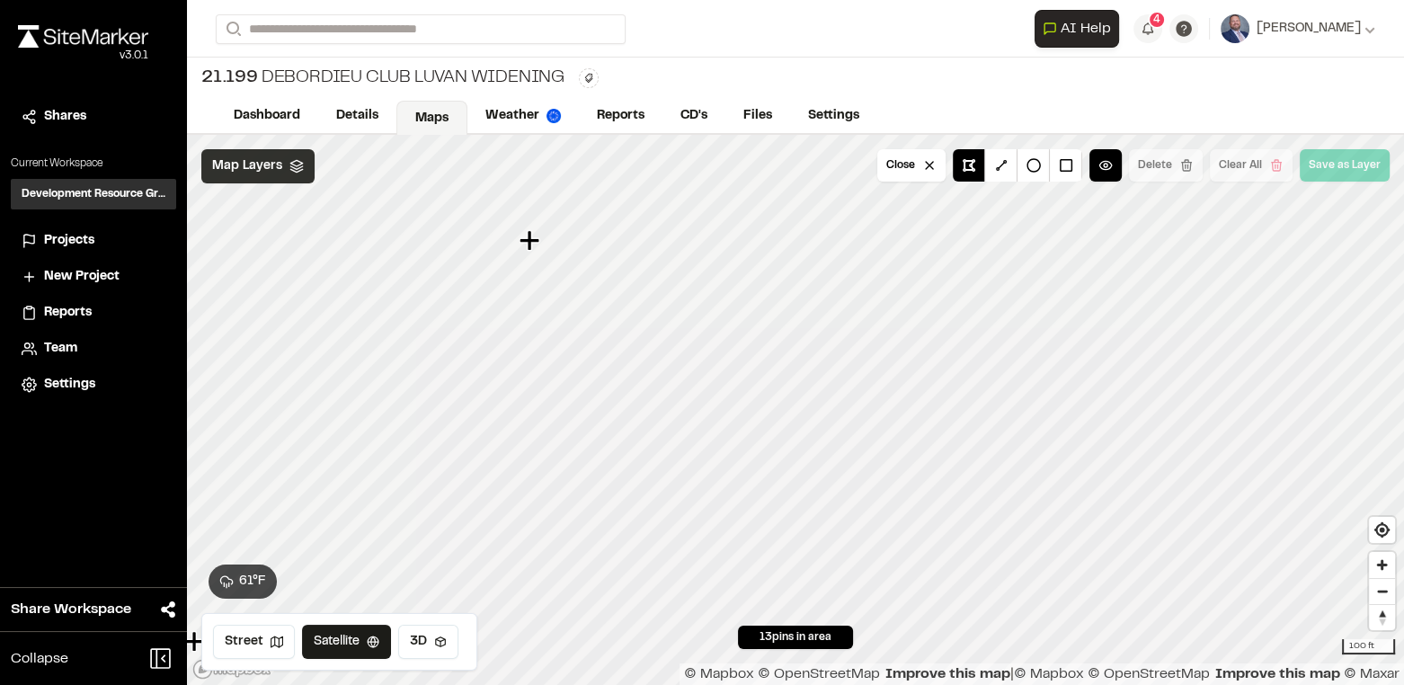
click at [294, 163] on icon at bounding box center [296, 166] width 14 height 14
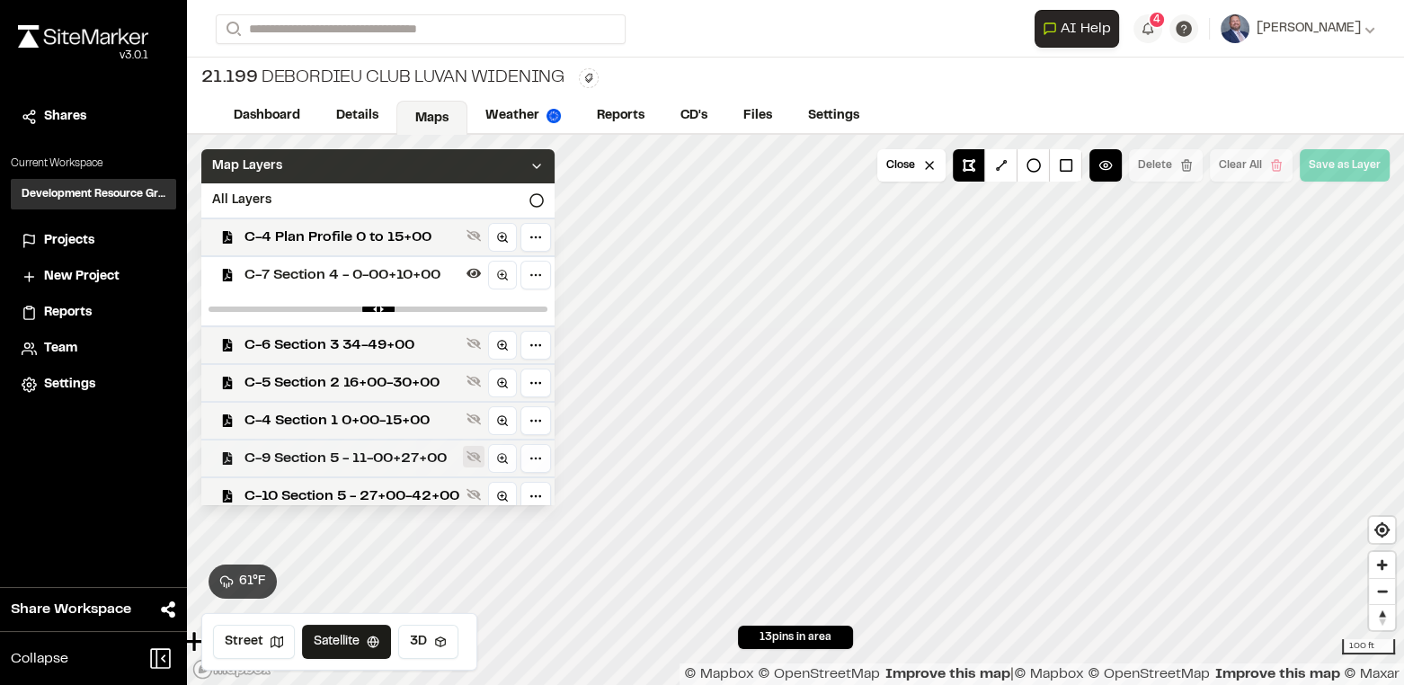
click at [474, 457] on icon at bounding box center [473, 456] width 14 height 14
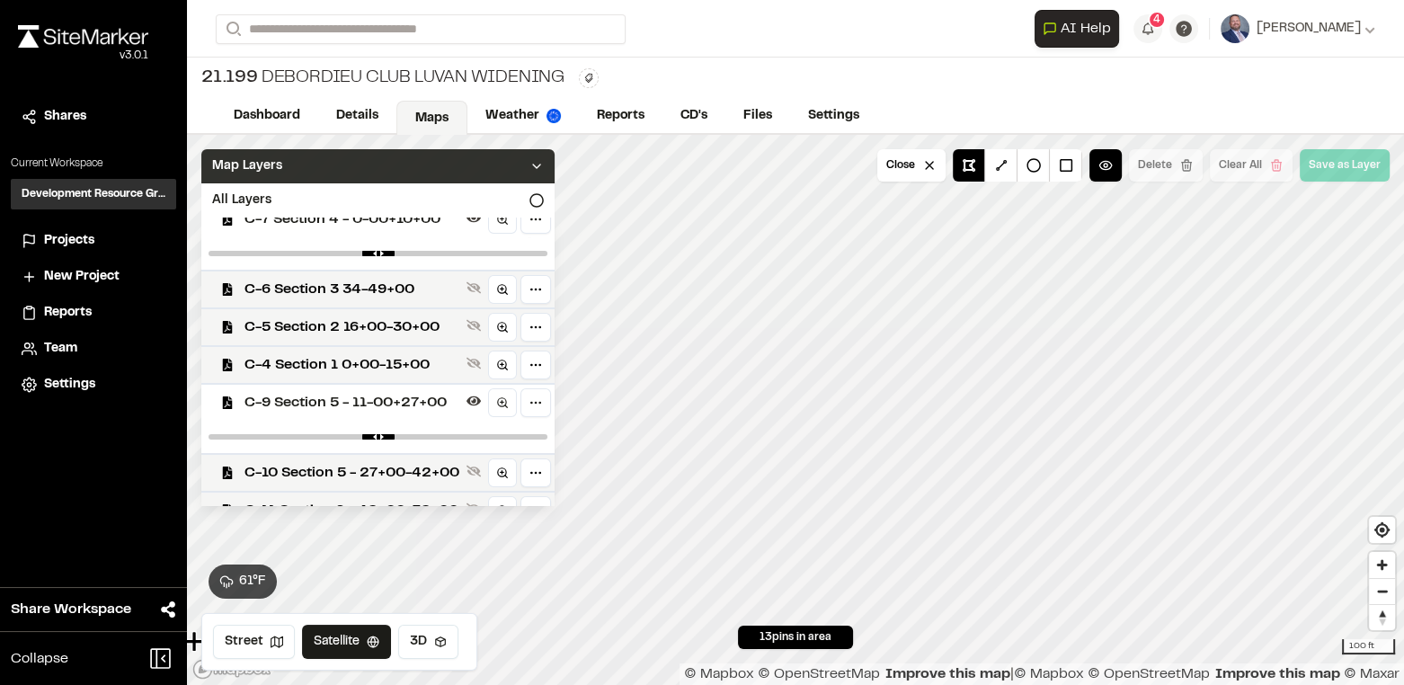
scroll to position [81, 0]
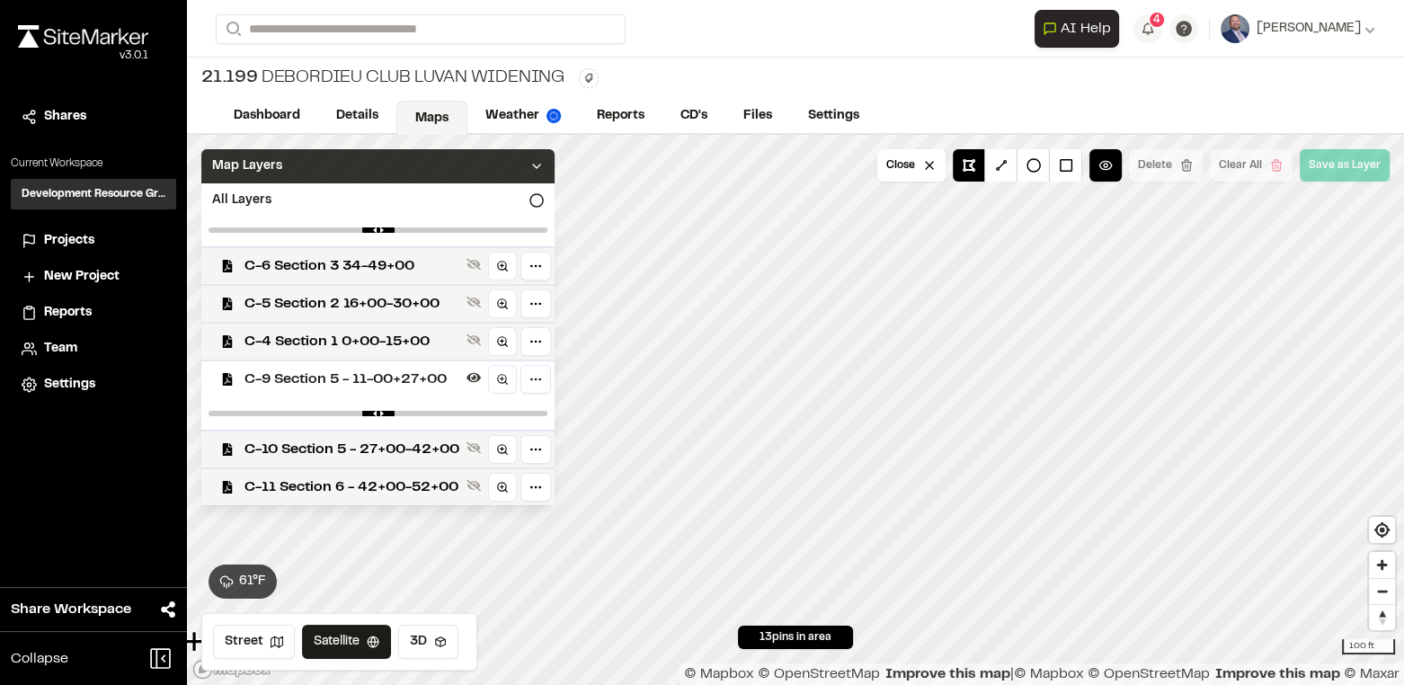
drag, startPoint x: 527, startPoint y: 406, endPoint x: 432, endPoint y: 412, distance: 94.6
click at [432, 412] on div at bounding box center [377, 413] width 353 height 32
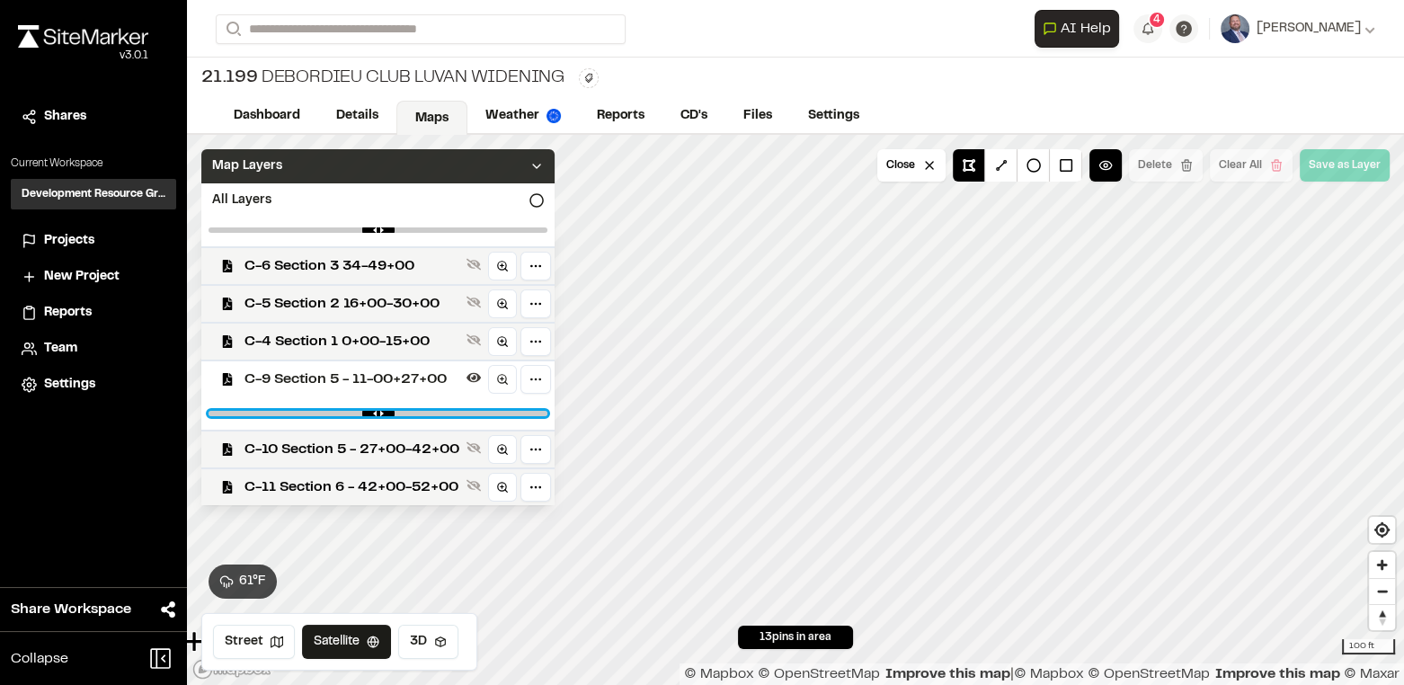
type input "****"
click at [443, 412] on input "range" at bounding box center [377, 413] width 339 height 5
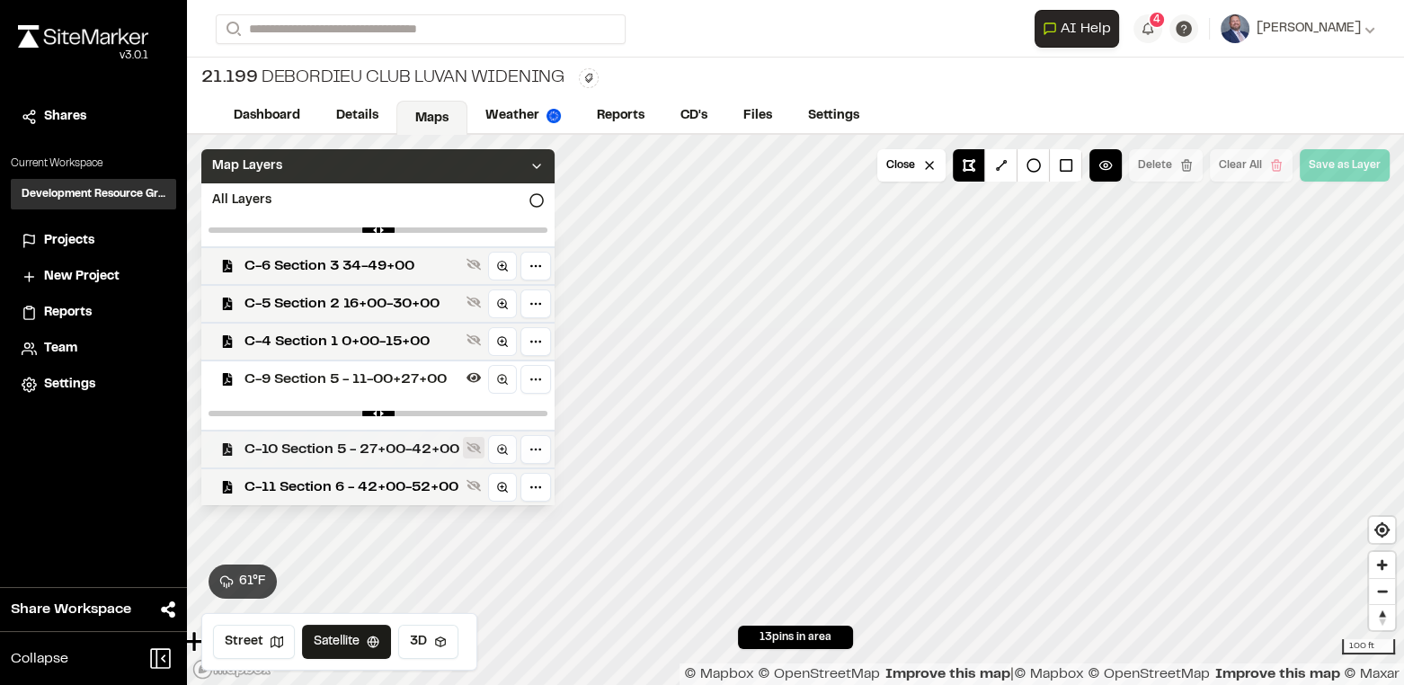
click at [477, 444] on icon at bounding box center [473, 448] width 14 height 12
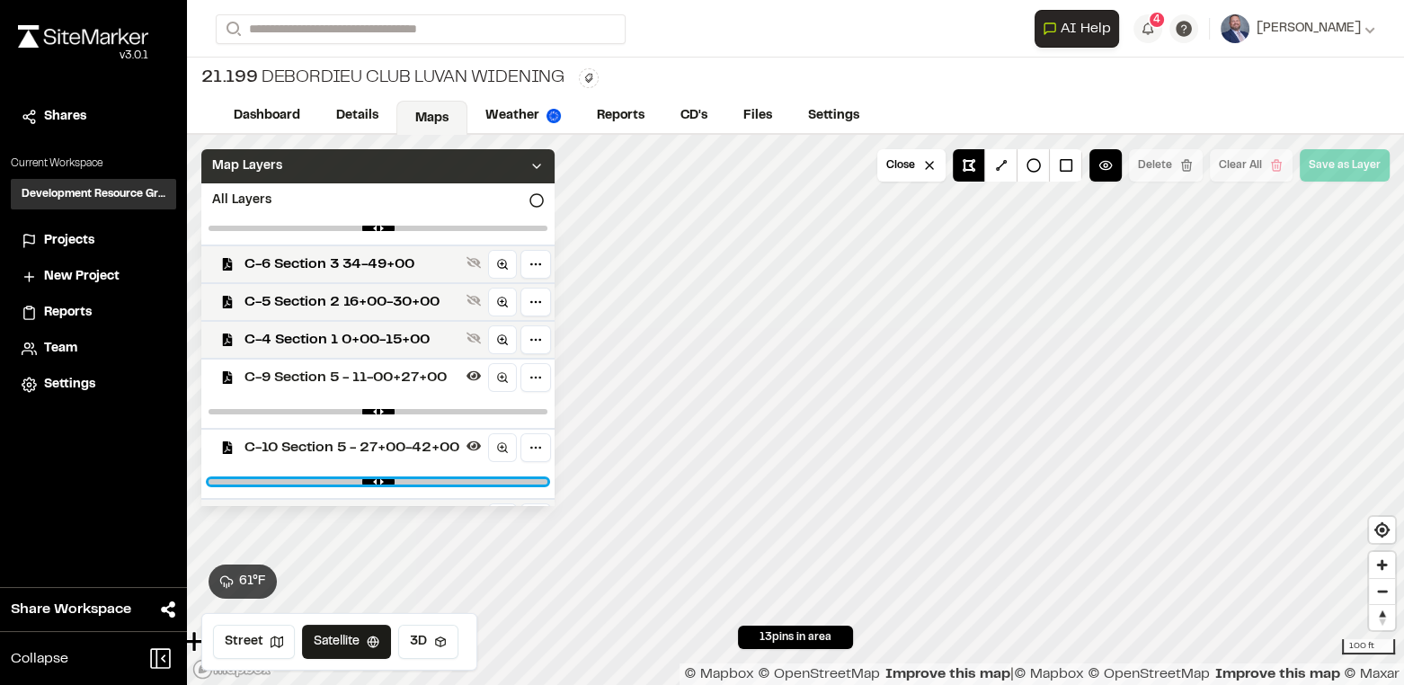
type input "****"
click at [439, 481] on input "range" at bounding box center [377, 481] width 339 height 5
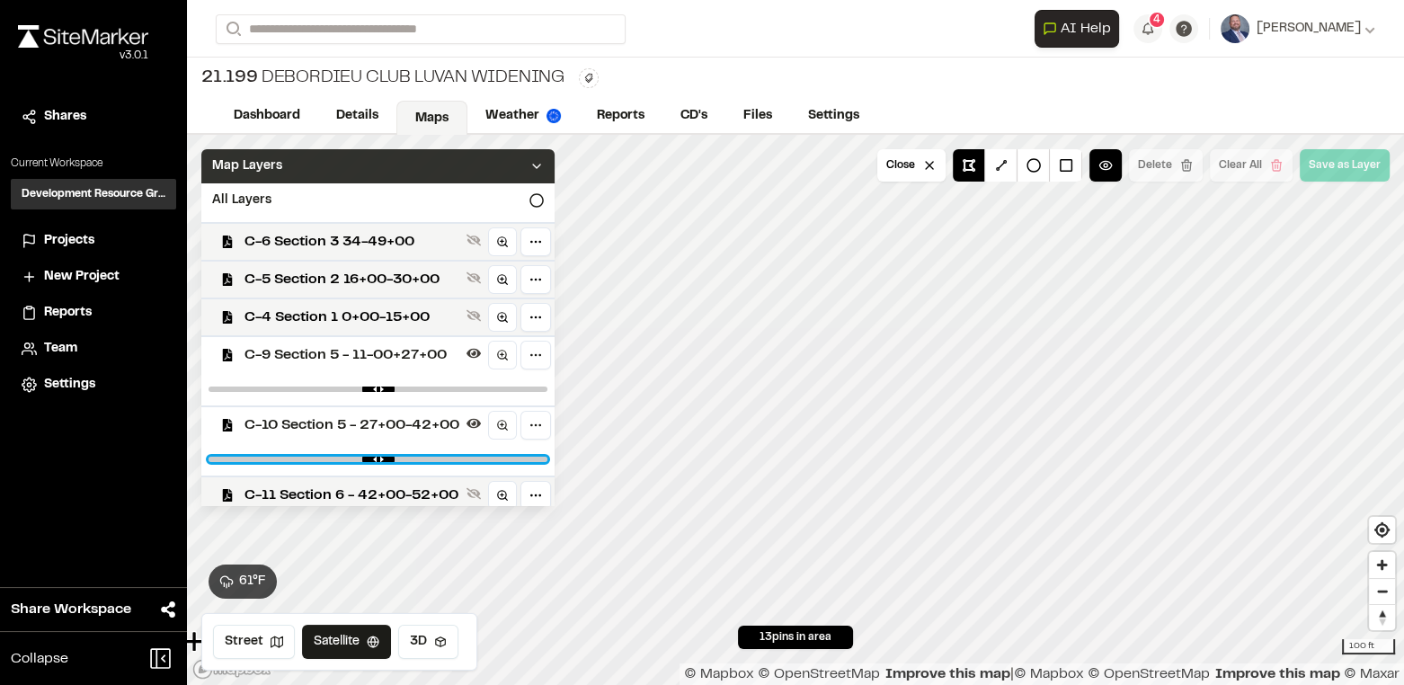
scroll to position [113, 0]
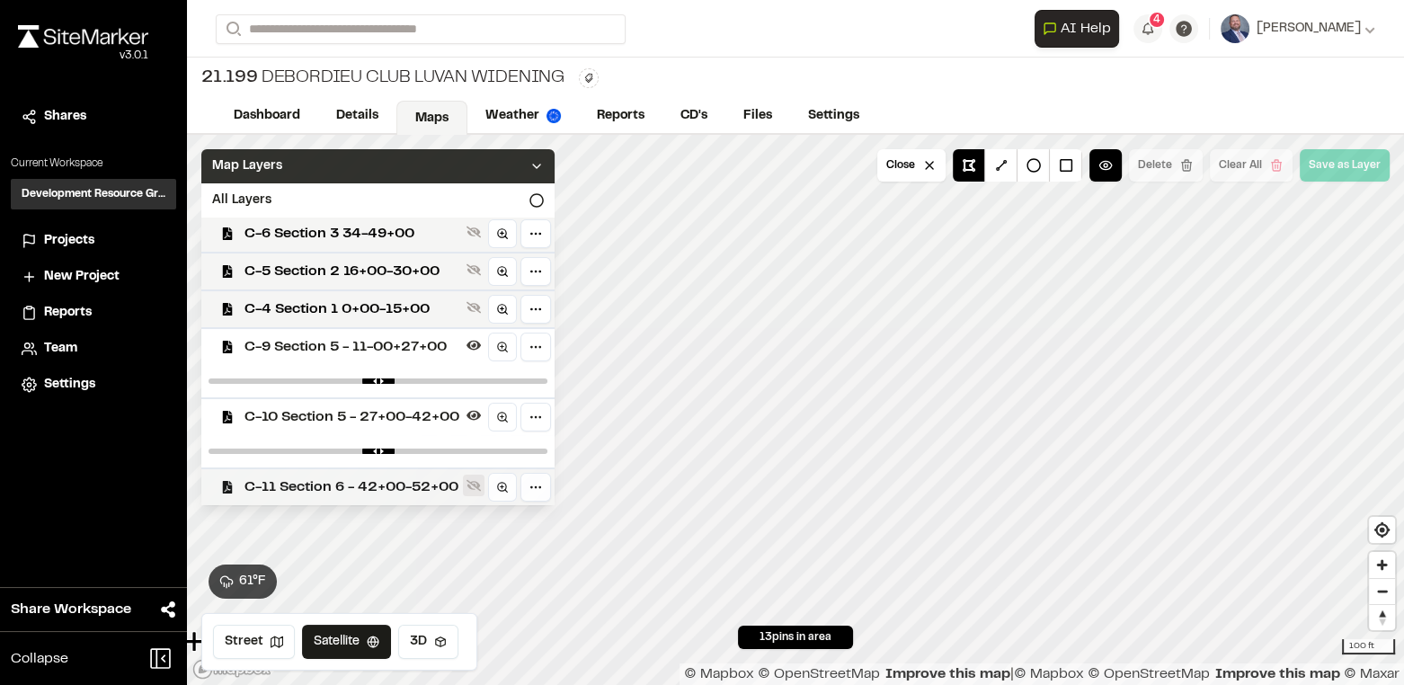
click at [481, 483] on icon at bounding box center [473, 486] width 14 height 12
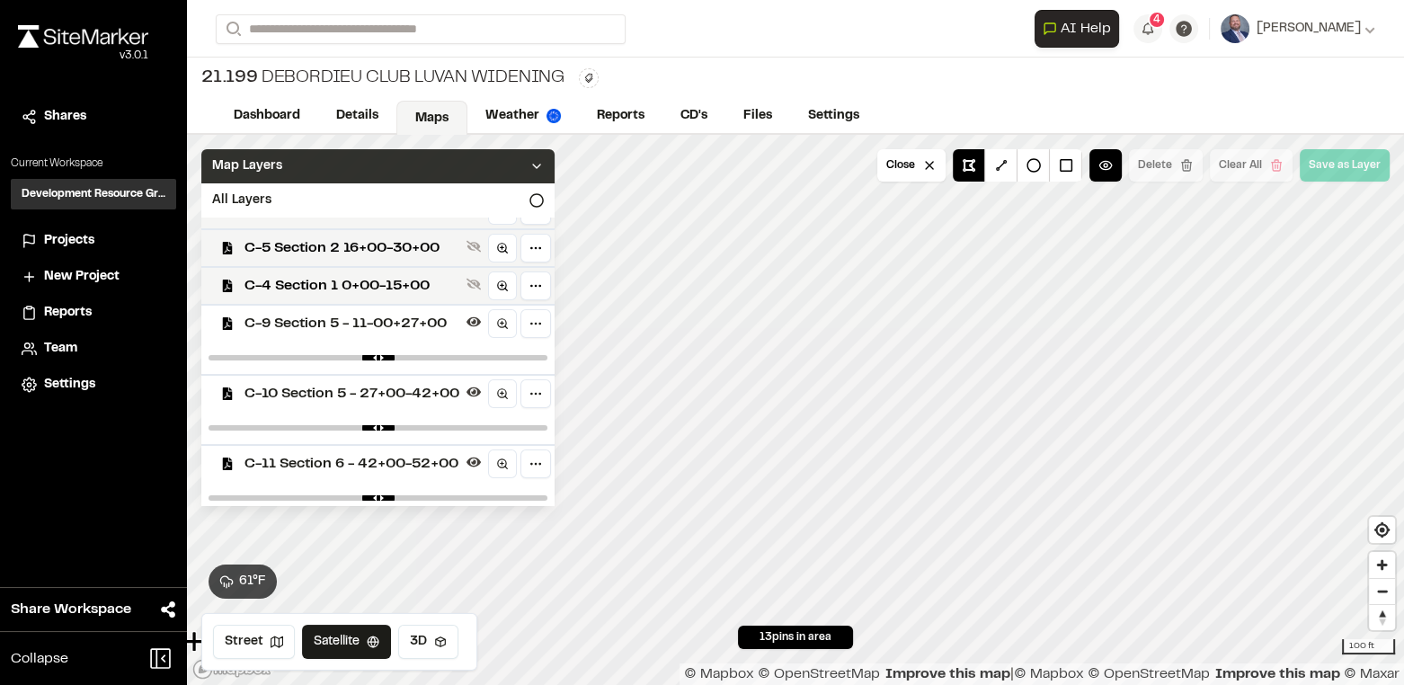
scroll to position [146, 0]
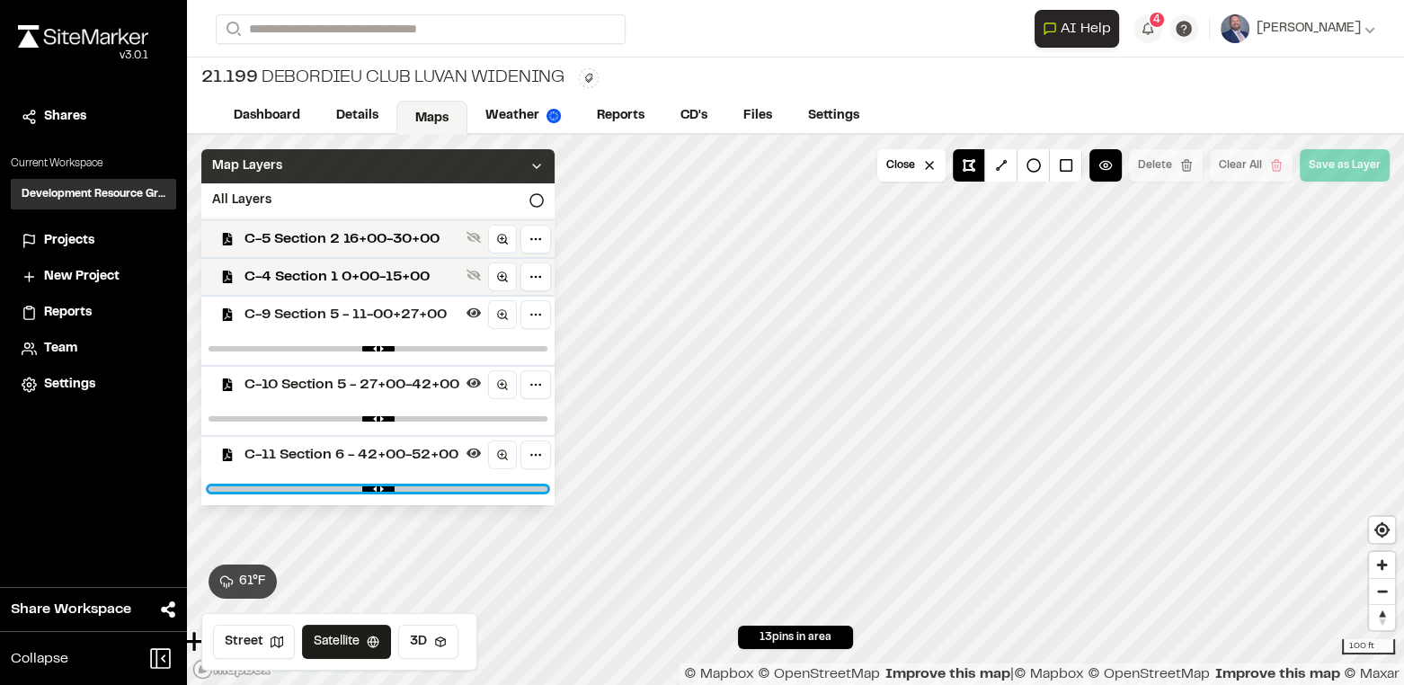
type input "****"
click at [433, 490] on input "range" at bounding box center [377, 488] width 339 height 5
click at [544, 162] on icon at bounding box center [536, 166] width 14 height 14
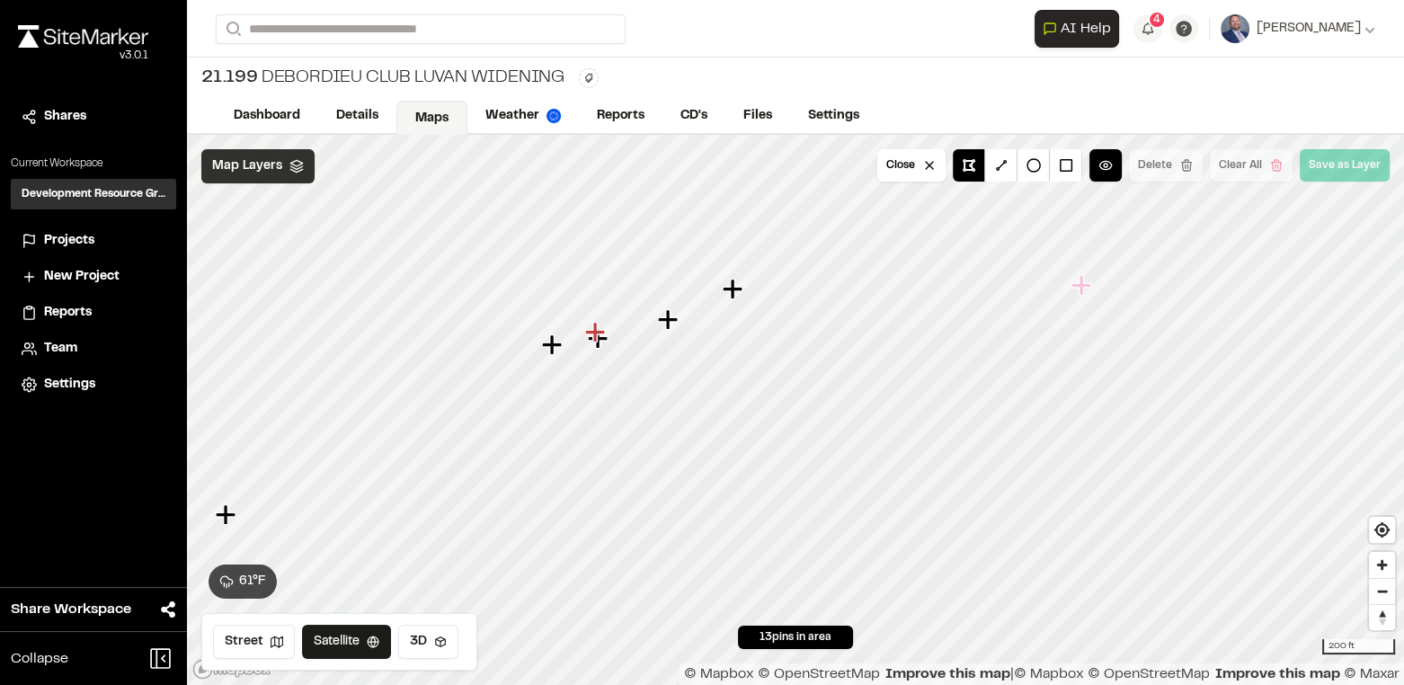
click at [678, 308] on icon "Map marker" at bounding box center [669, 319] width 23 height 23
click at [583, 368] on icon "Map marker" at bounding box center [590, 374] width 23 height 23
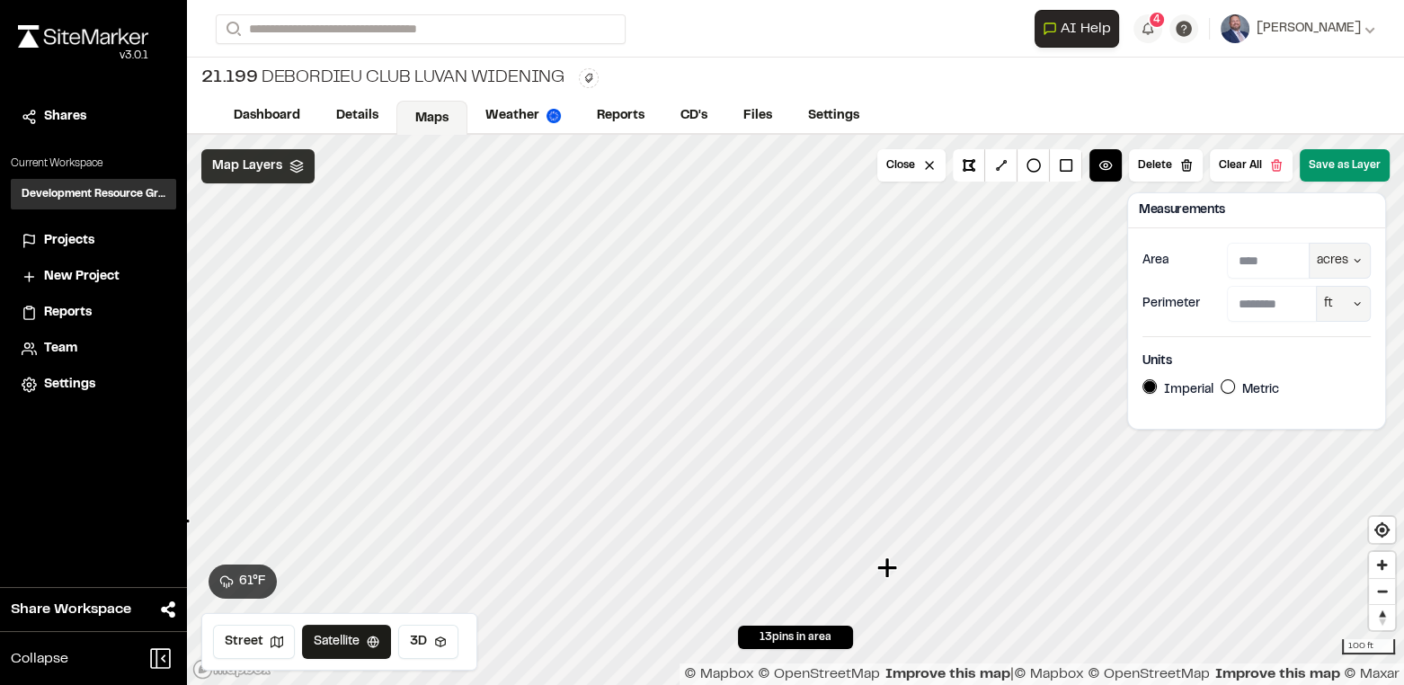
click at [1365, 154] on button "Save as Layer" at bounding box center [1344, 165] width 90 height 32
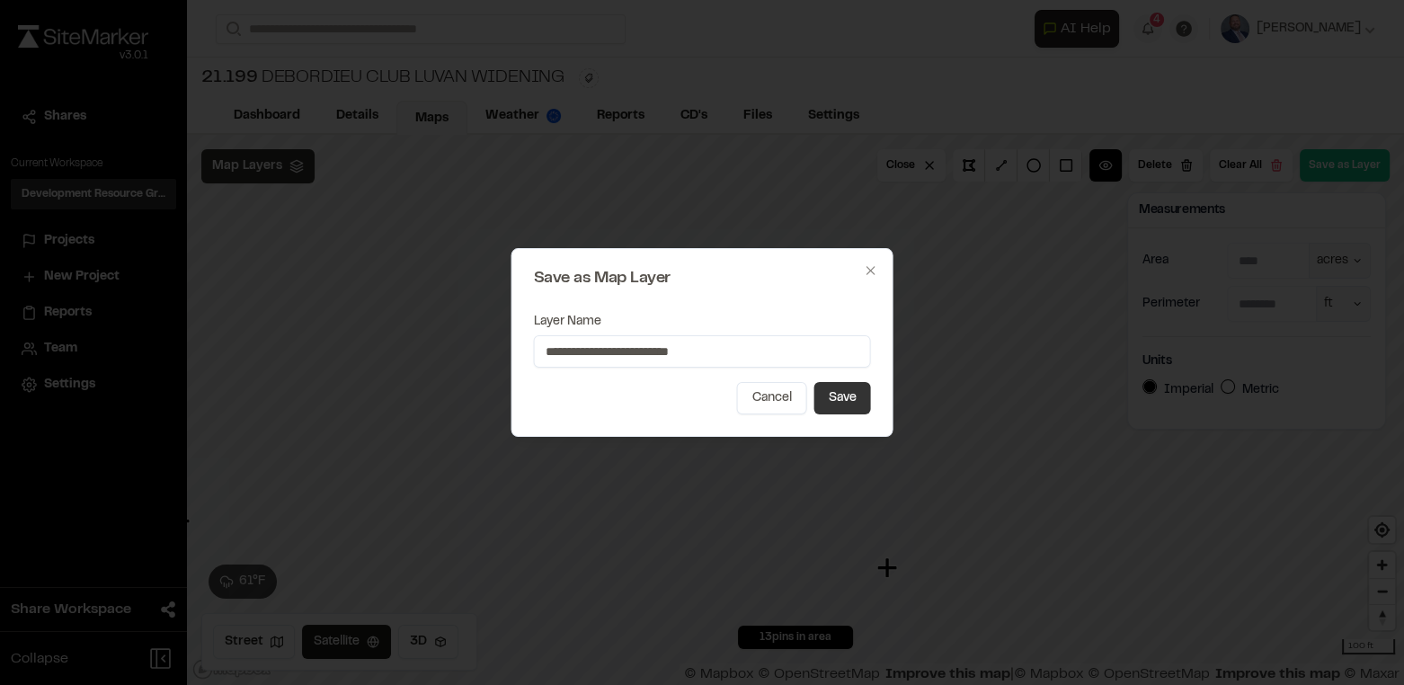
type input "**********"
click at [867, 403] on button "Save" at bounding box center [842, 398] width 57 height 32
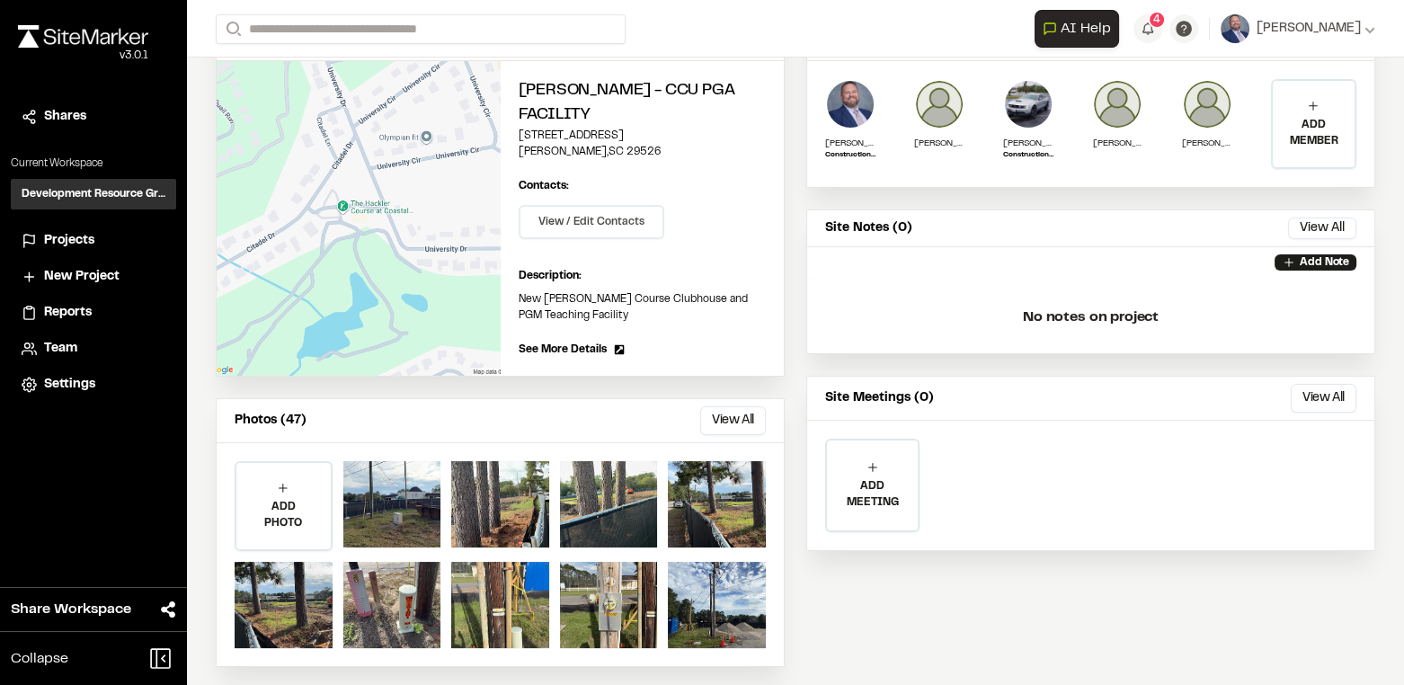
scroll to position [156, 0]
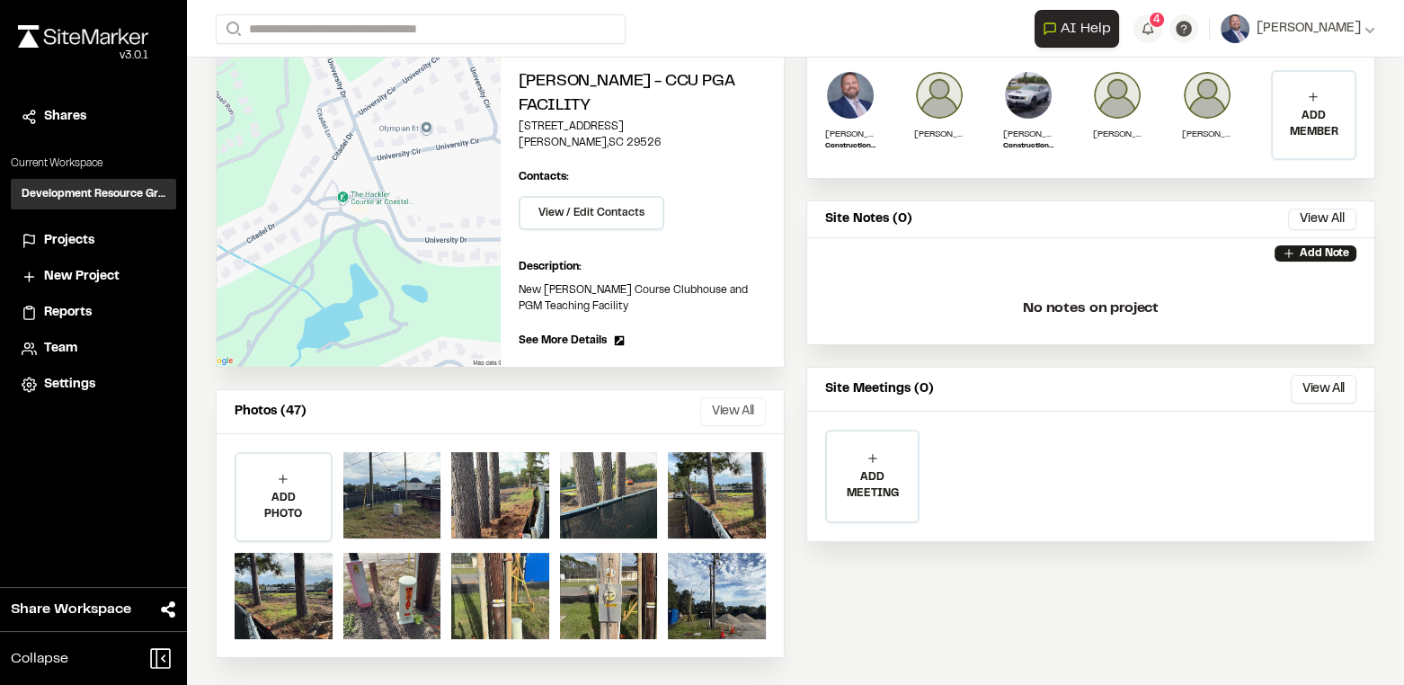
click at [735, 397] on button "View All" at bounding box center [733, 411] width 66 height 29
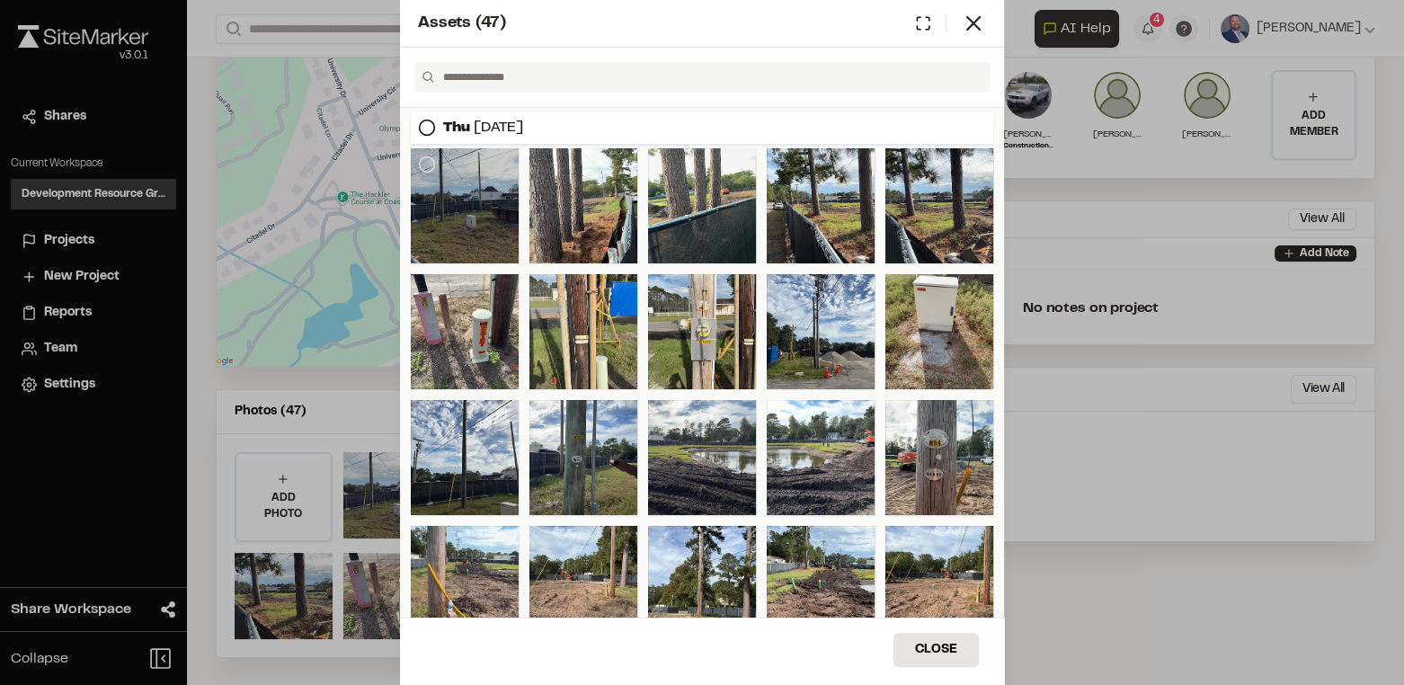
click at [507, 225] on div at bounding box center [465, 205] width 108 height 115
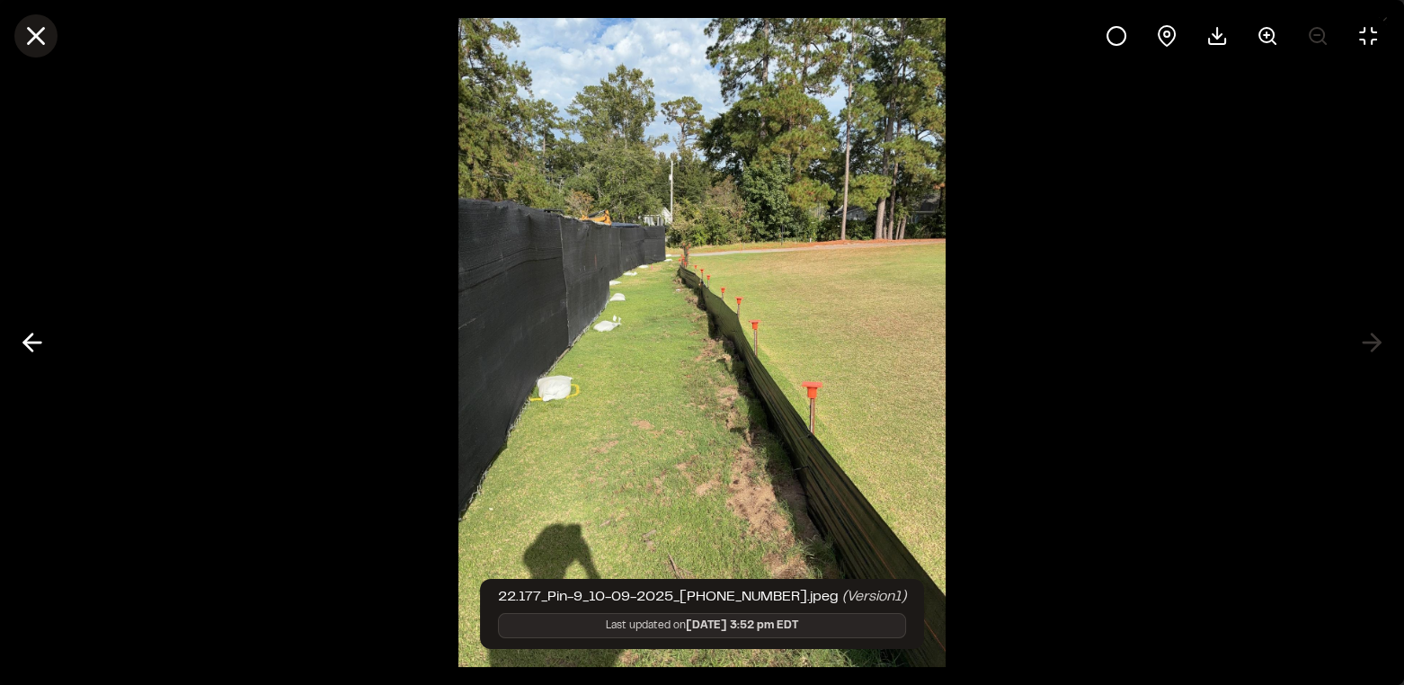
click at [49, 41] on icon at bounding box center [36, 36] width 31 height 31
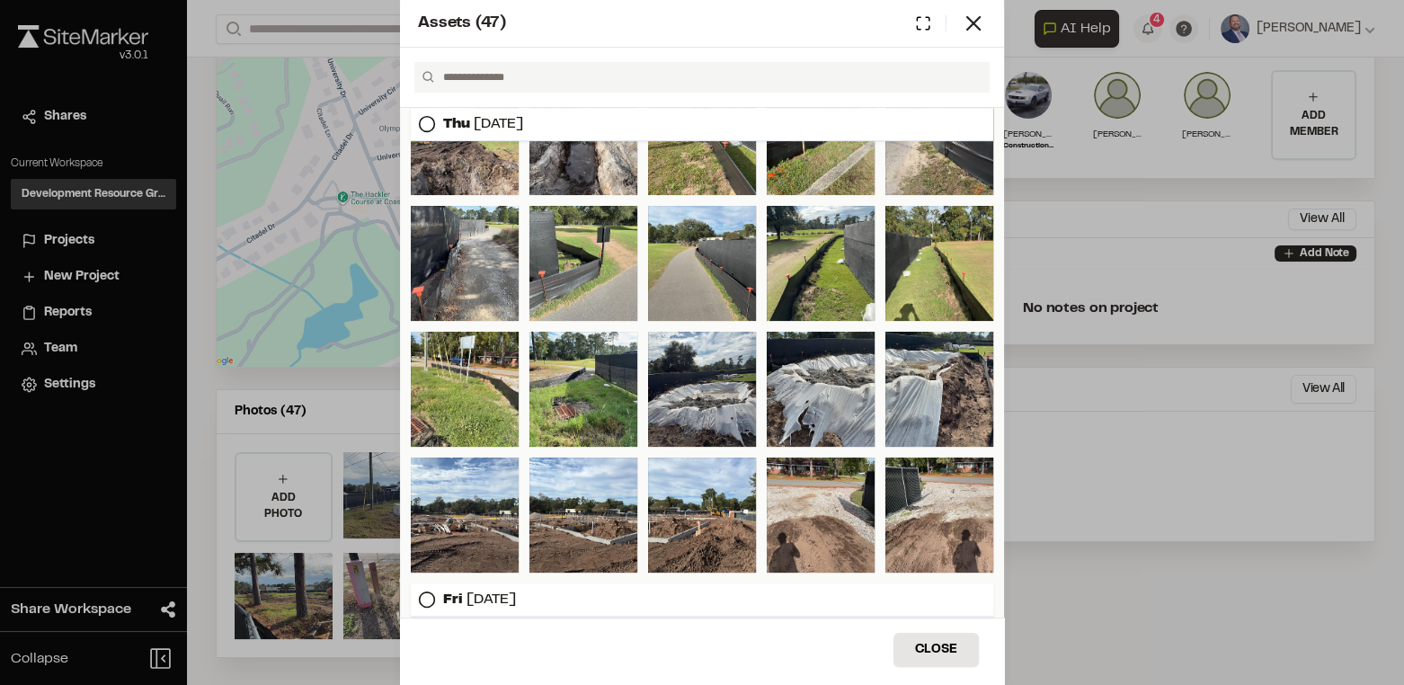
scroll to position [653, 0]
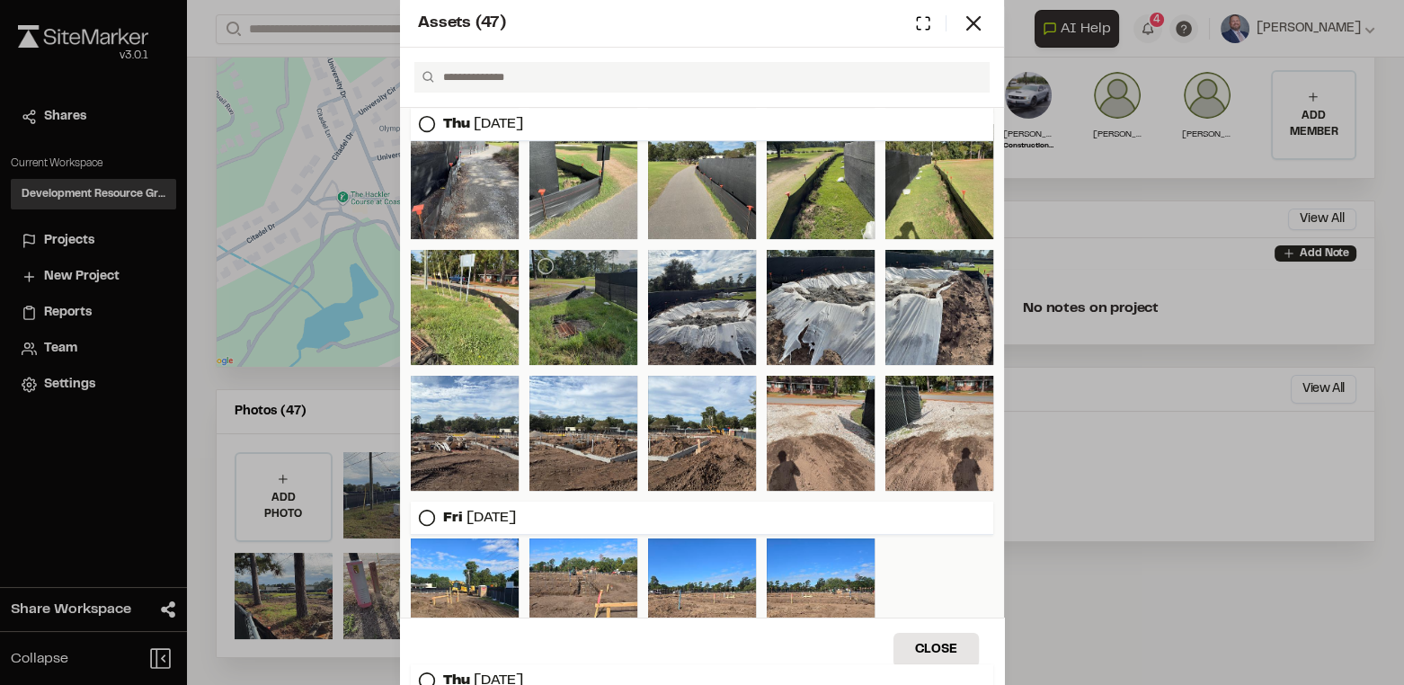
click at [545, 289] on div at bounding box center [583, 307] width 108 height 115
